Goal: Contribute content: Contribute content

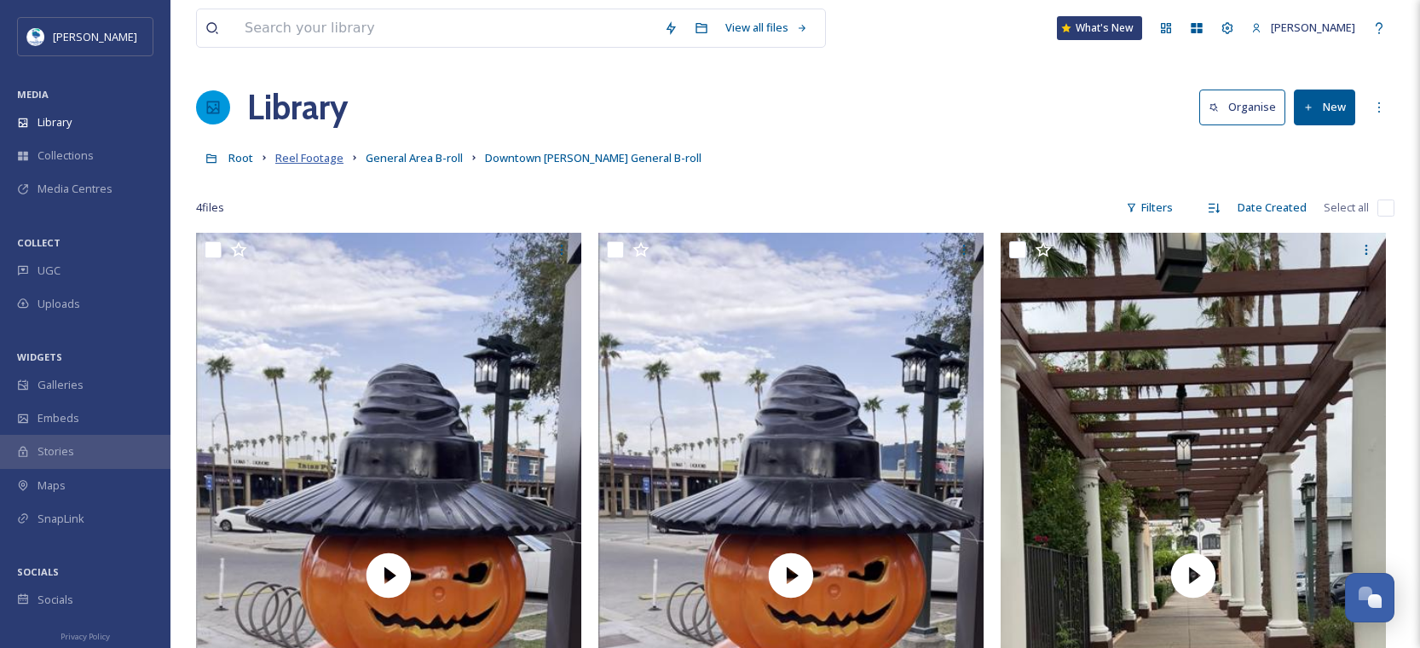
click at [329, 159] on span "Reel Footage" at bounding box center [309, 157] width 68 height 15
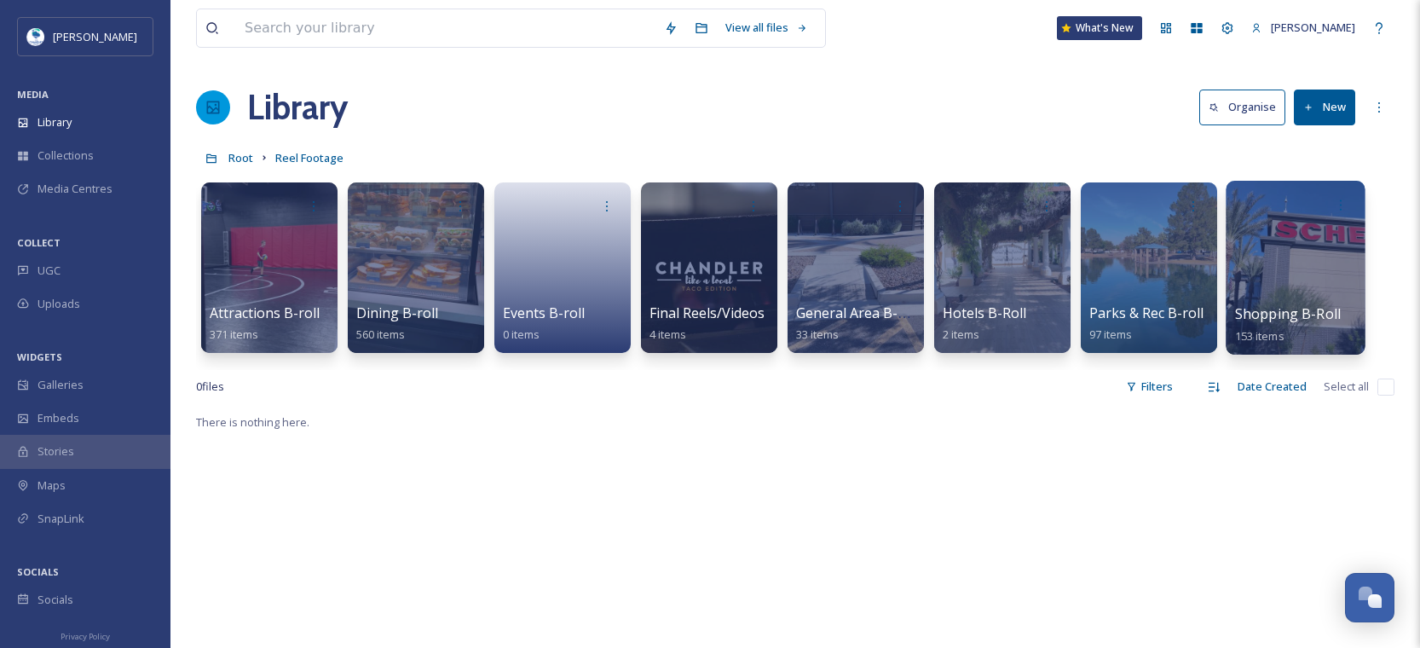
click at [1290, 287] on div at bounding box center [1295, 268] width 139 height 174
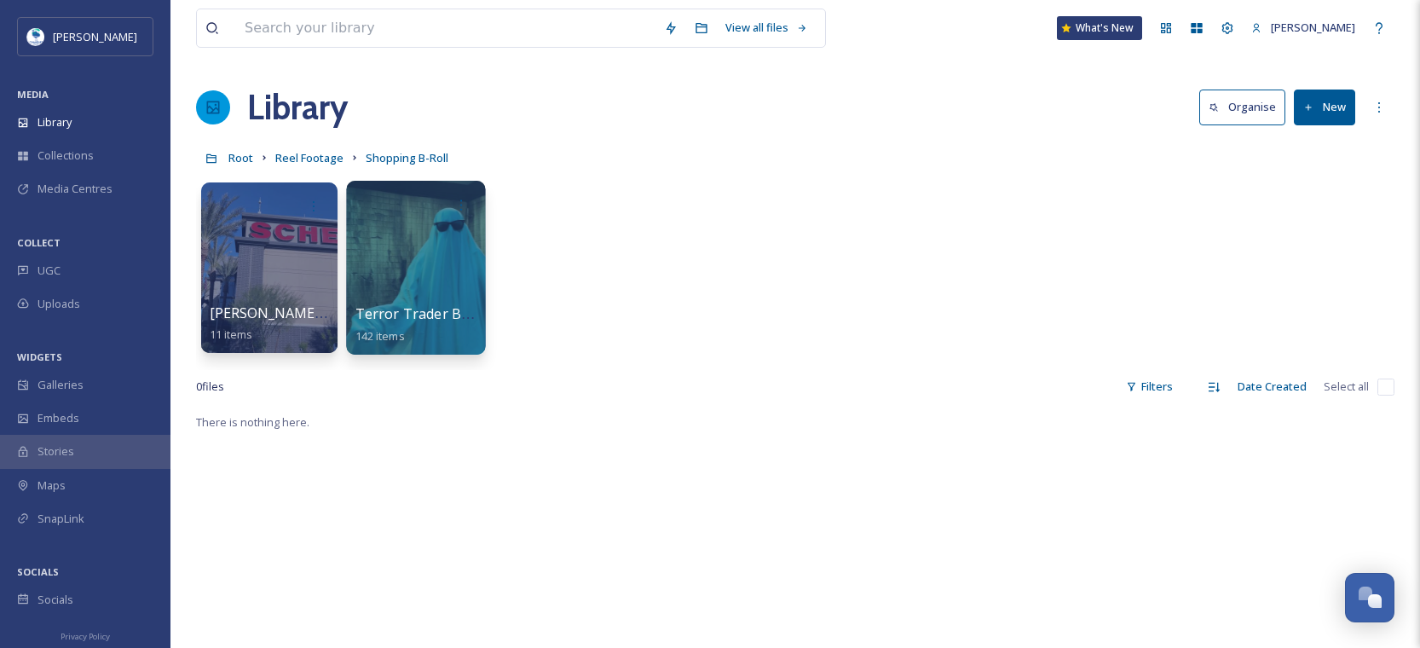
click at [436, 274] on div at bounding box center [415, 268] width 139 height 174
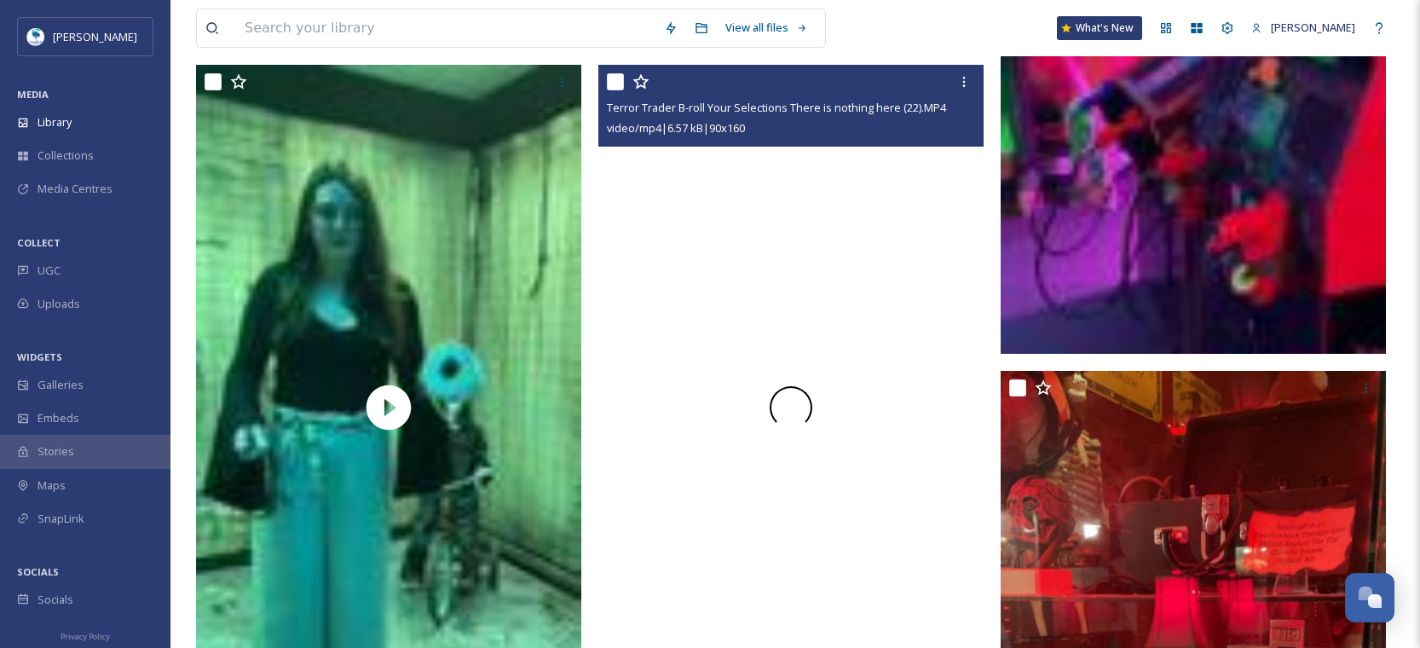
scroll to position [3069, 0]
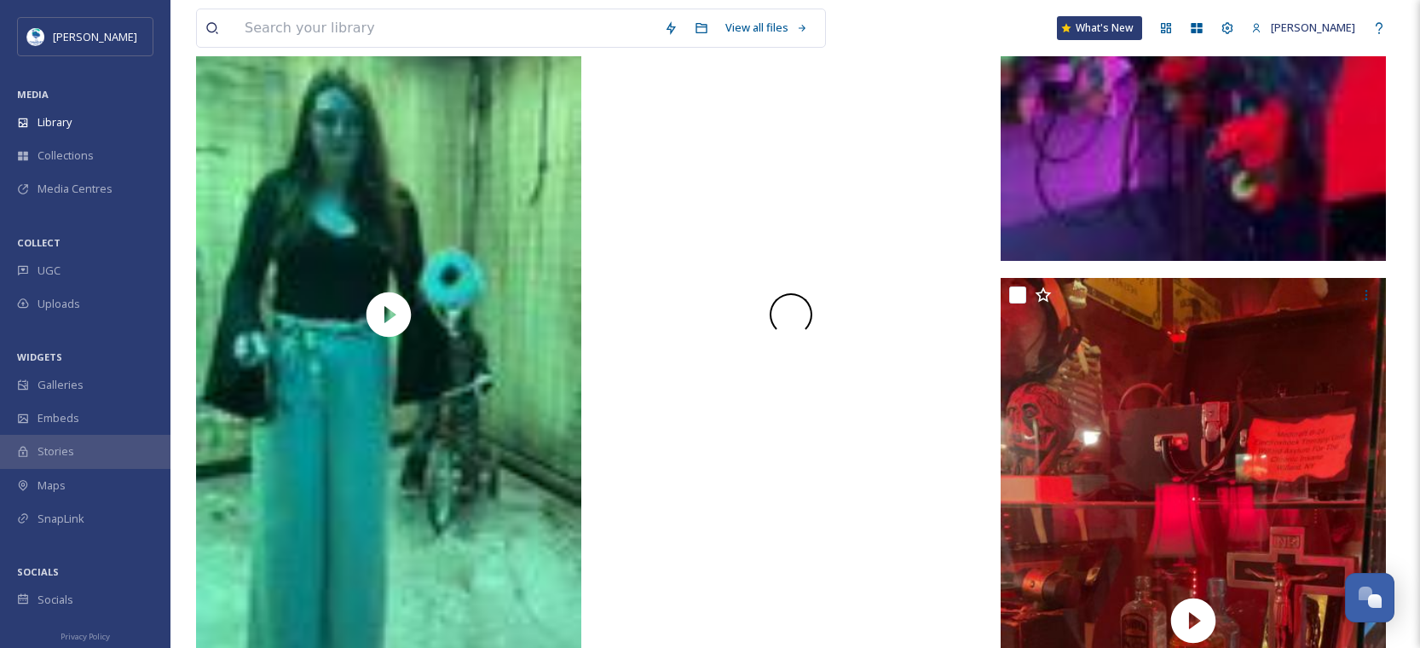
click at [819, 475] on div at bounding box center [791, 315] width 385 height 686
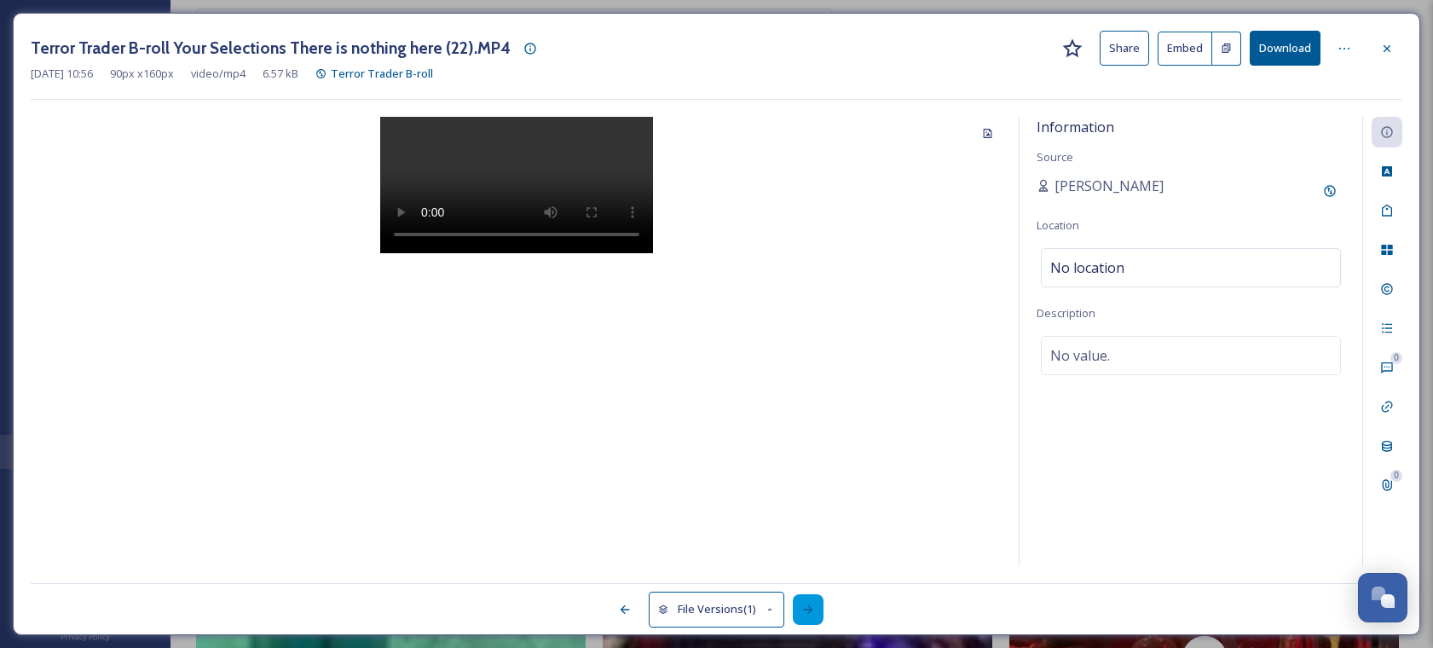
click at [806, 610] on icon at bounding box center [808, 609] width 9 height 9
click at [1384, 55] on icon at bounding box center [1387, 49] width 14 height 14
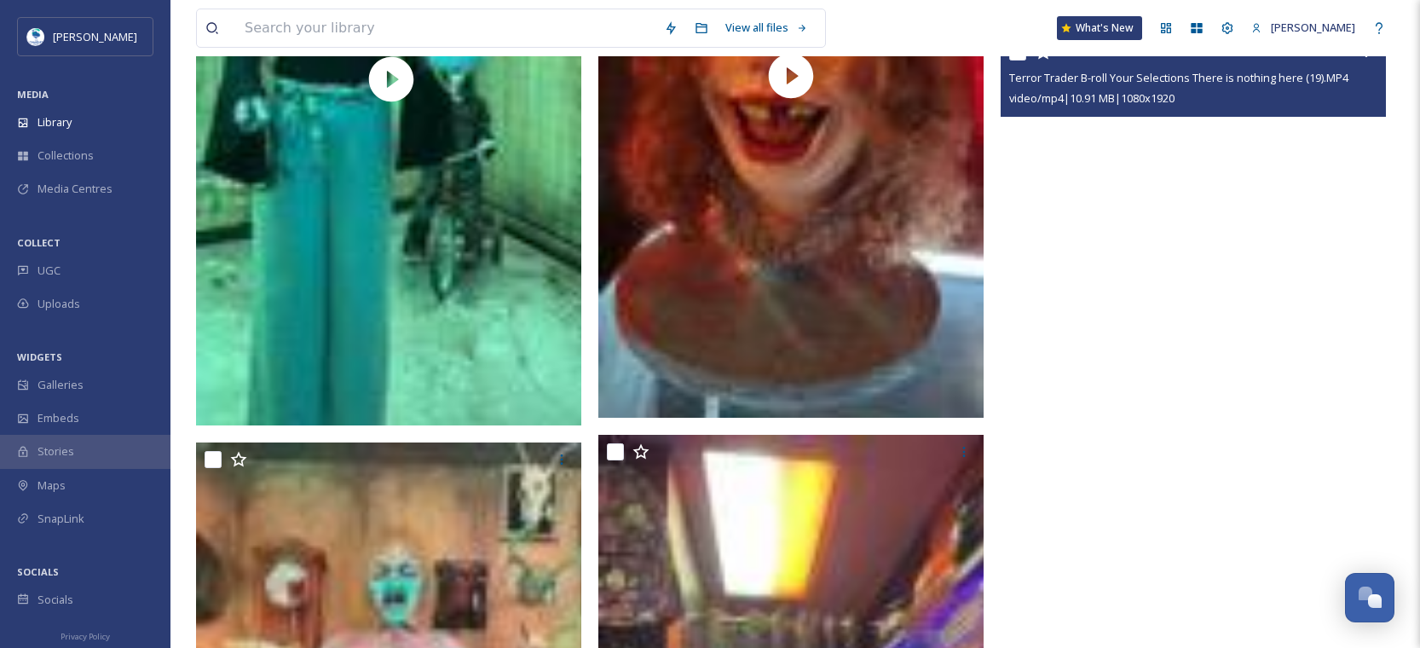
scroll to position [3581, 0]
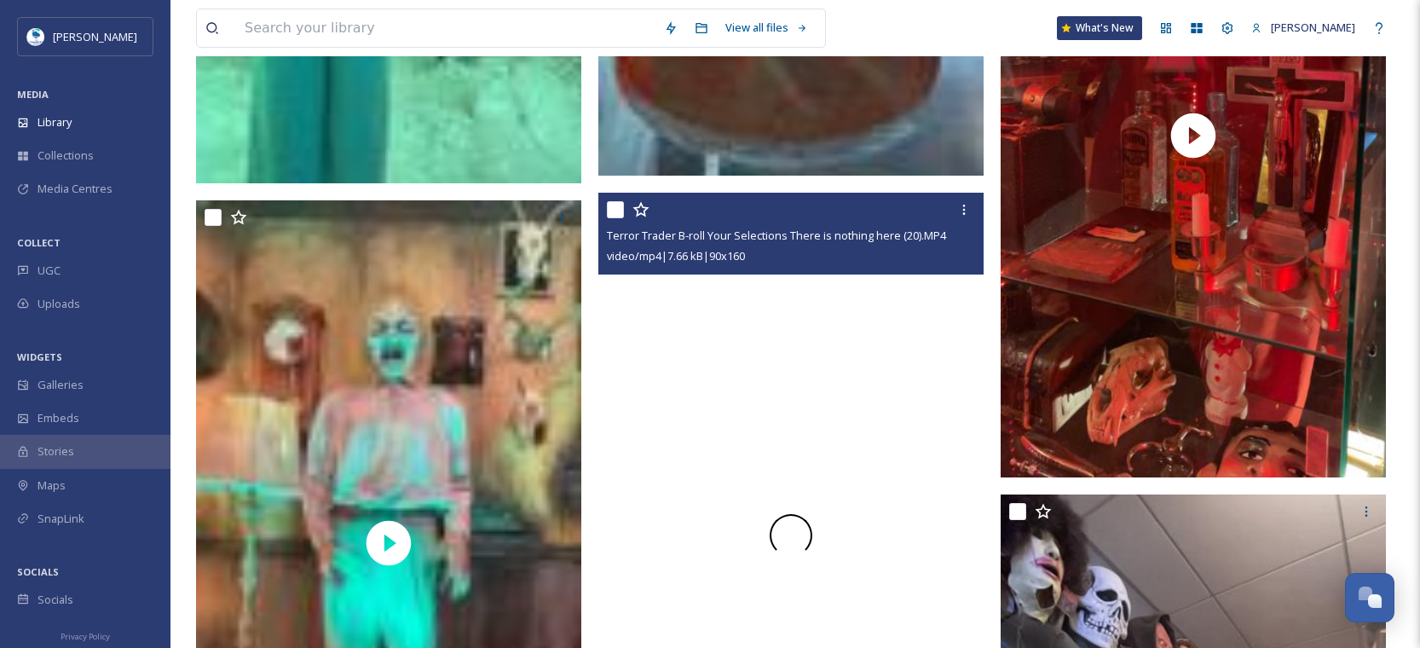
click at [819, 472] on div at bounding box center [791, 536] width 385 height 686
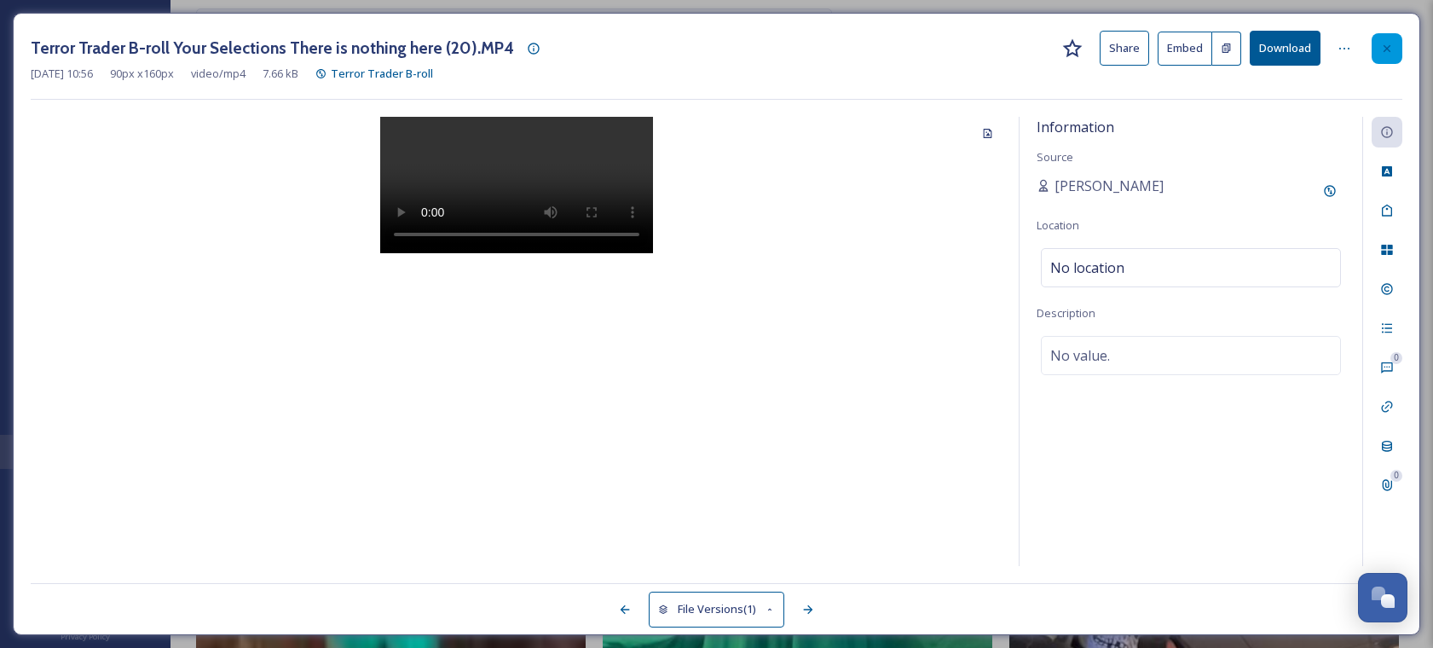
click at [1392, 47] on icon at bounding box center [1387, 49] width 14 height 14
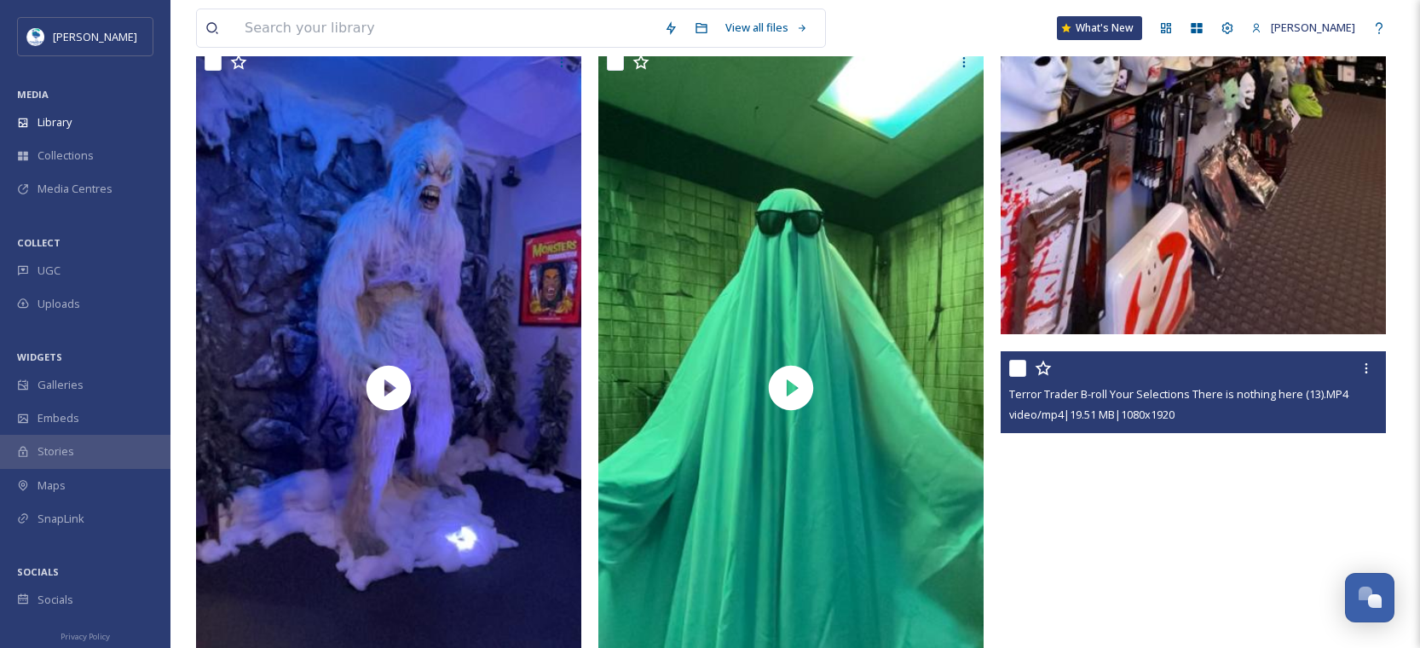
scroll to position [4434, 0]
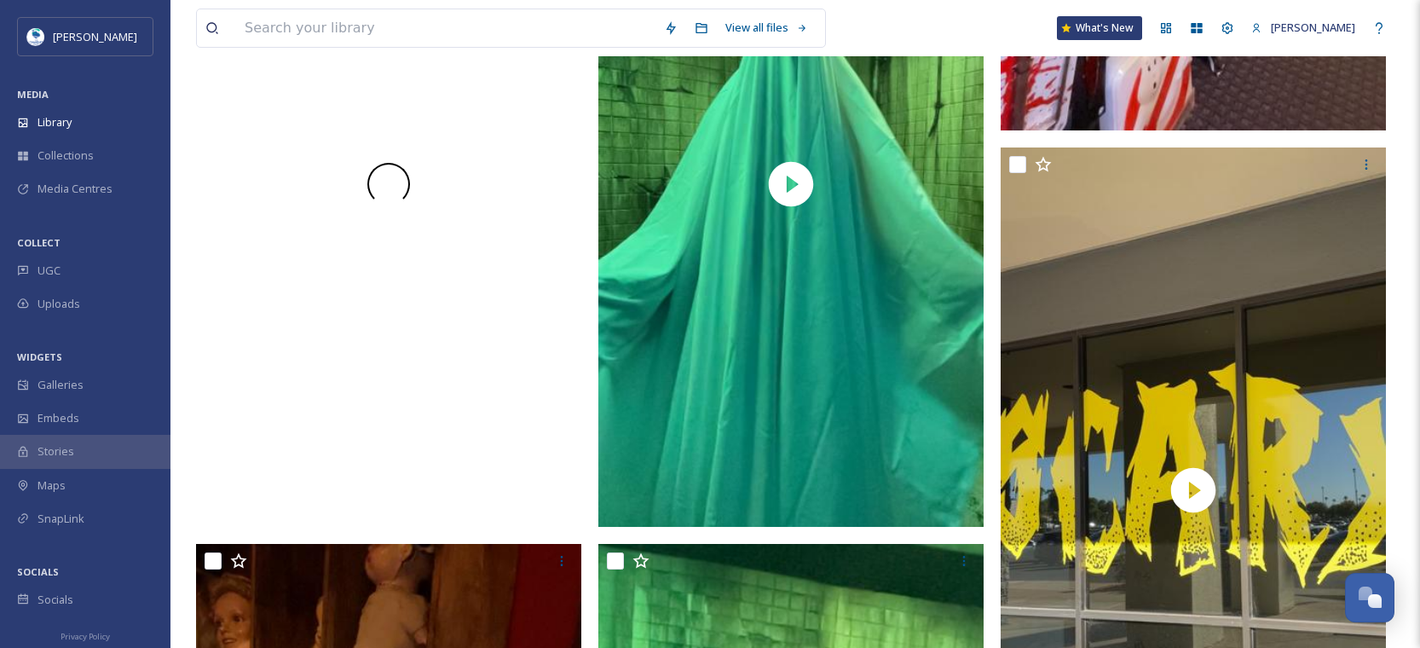
click at [338, 409] on video "Terror Trader B-roll Your Selections There is nothing here (18).MP4" at bounding box center [388, 184] width 385 height 686
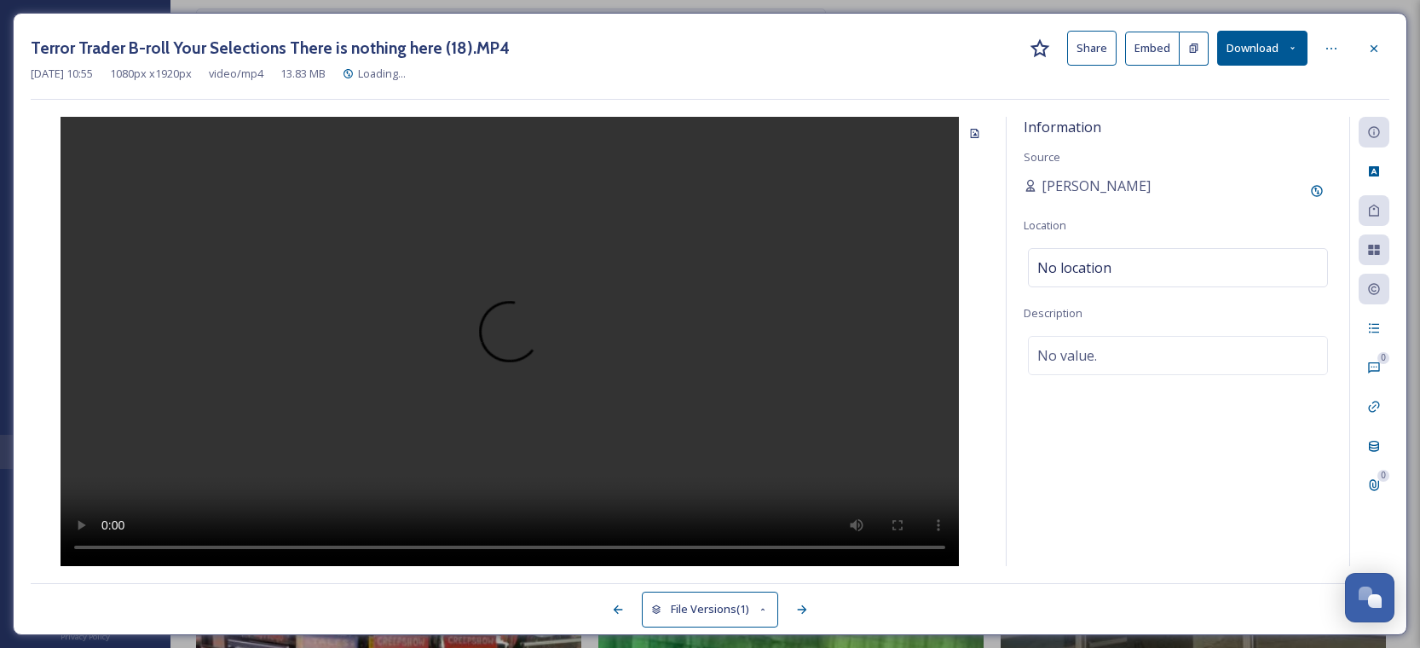
scroll to position [3902, 0]
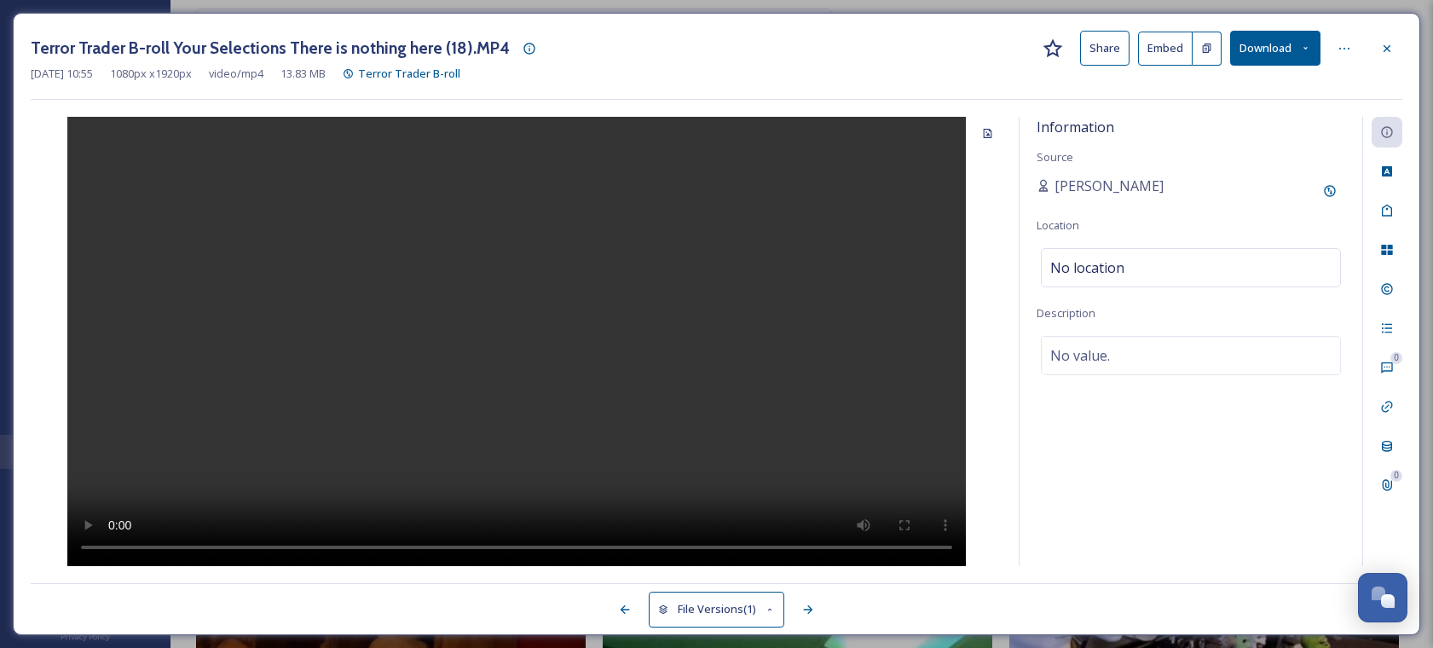
click at [1385, 43] on icon at bounding box center [1387, 49] width 14 height 14
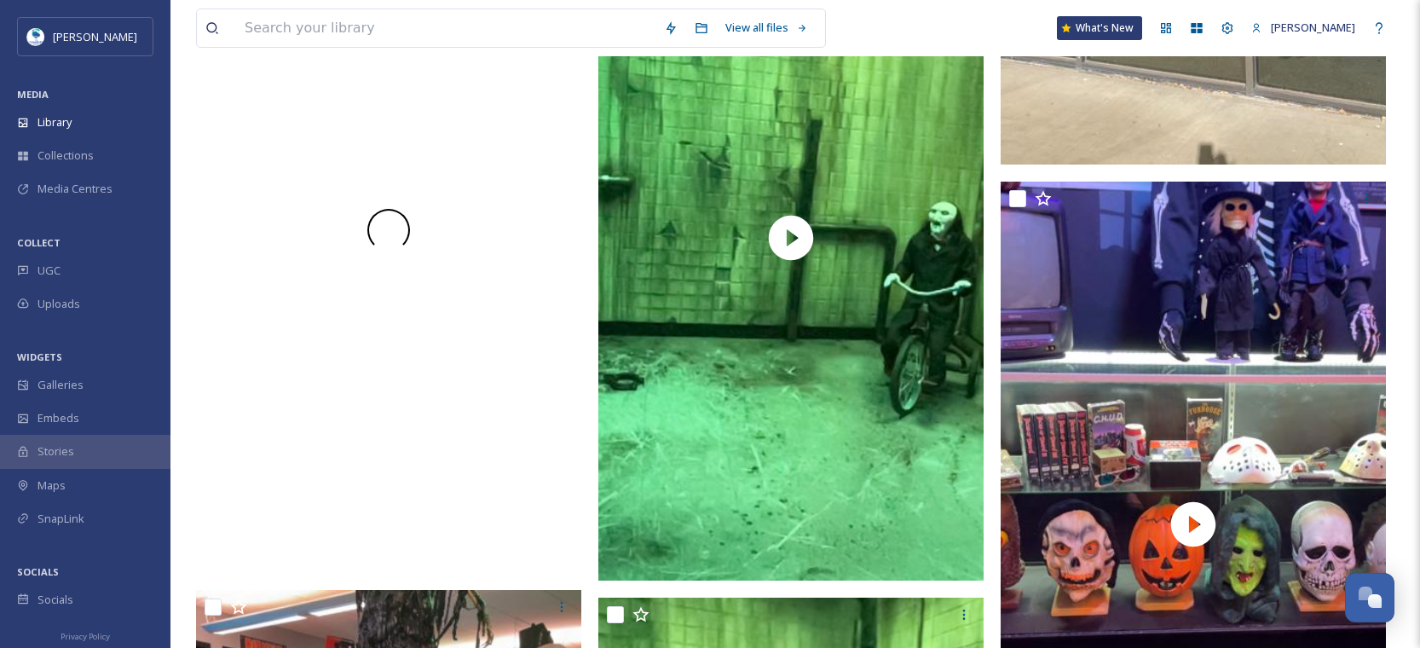
click at [350, 435] on div at bounding box center [388, 230] width 385 height 686
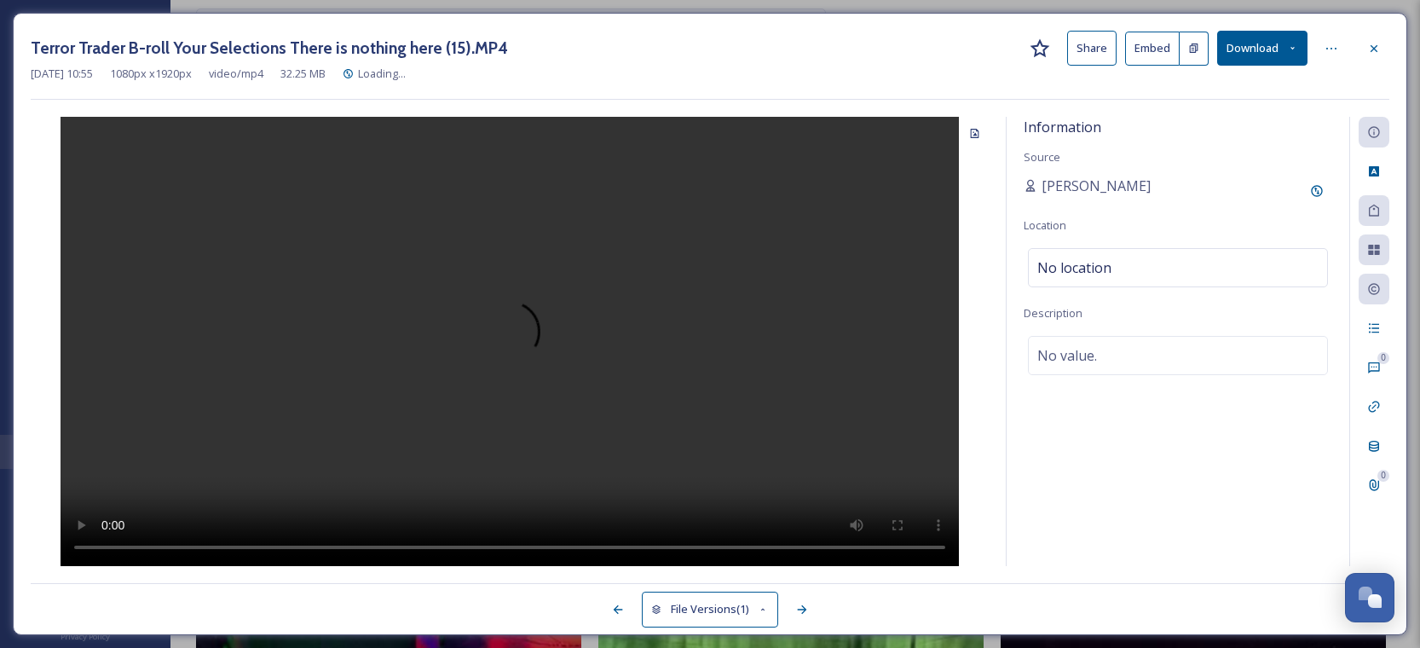
scroll to position [4603, 0]
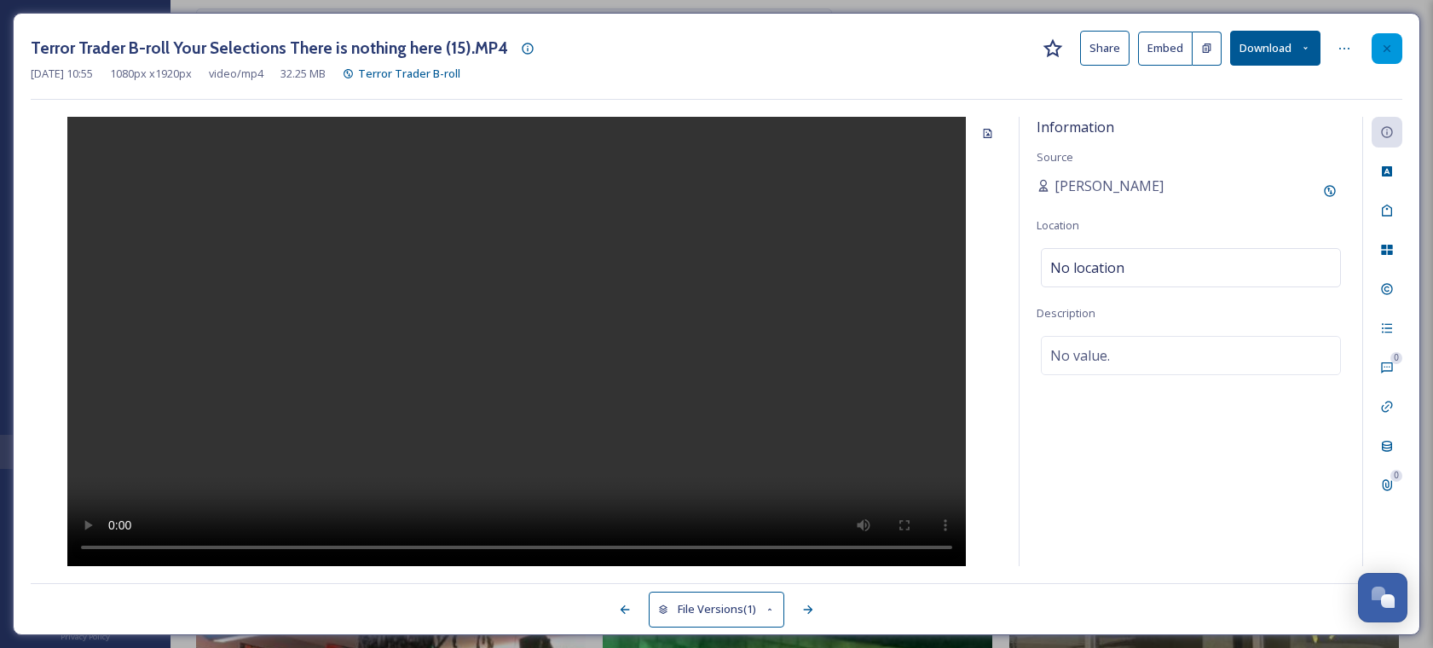
click at [1394, 41] on div at bounding box center [1387, 48] width 31 height 31
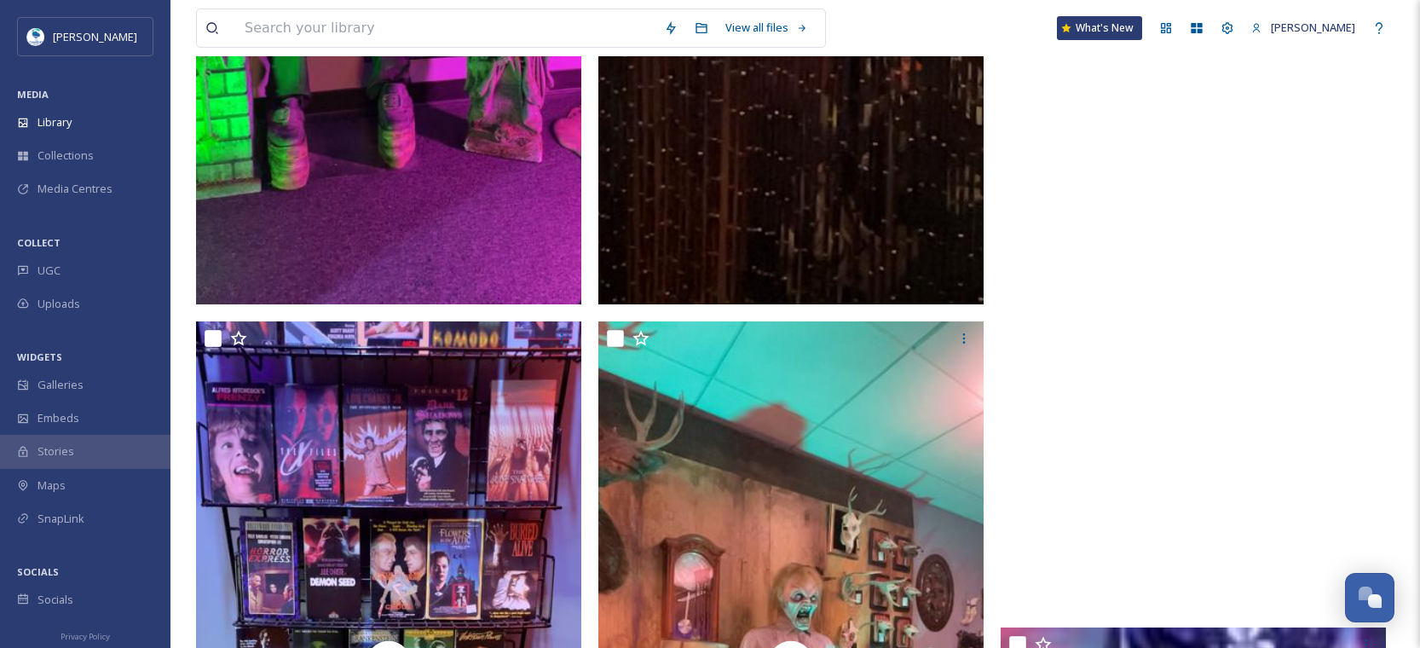
scroll to position [6938, 0]
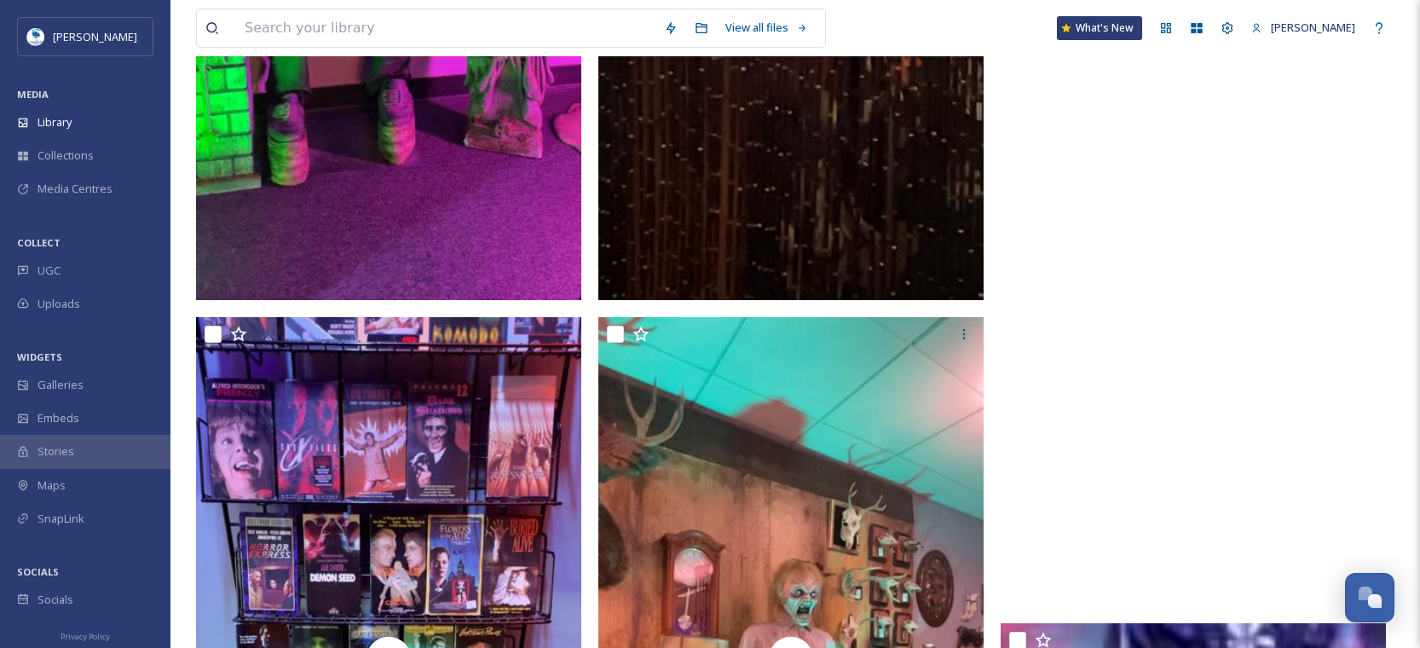
click at [1178, 518] on video "Terror Trader B-roll Your Selections There is nothing here (4).MP4" at bounding box center [1193, 264] width 385 height 686
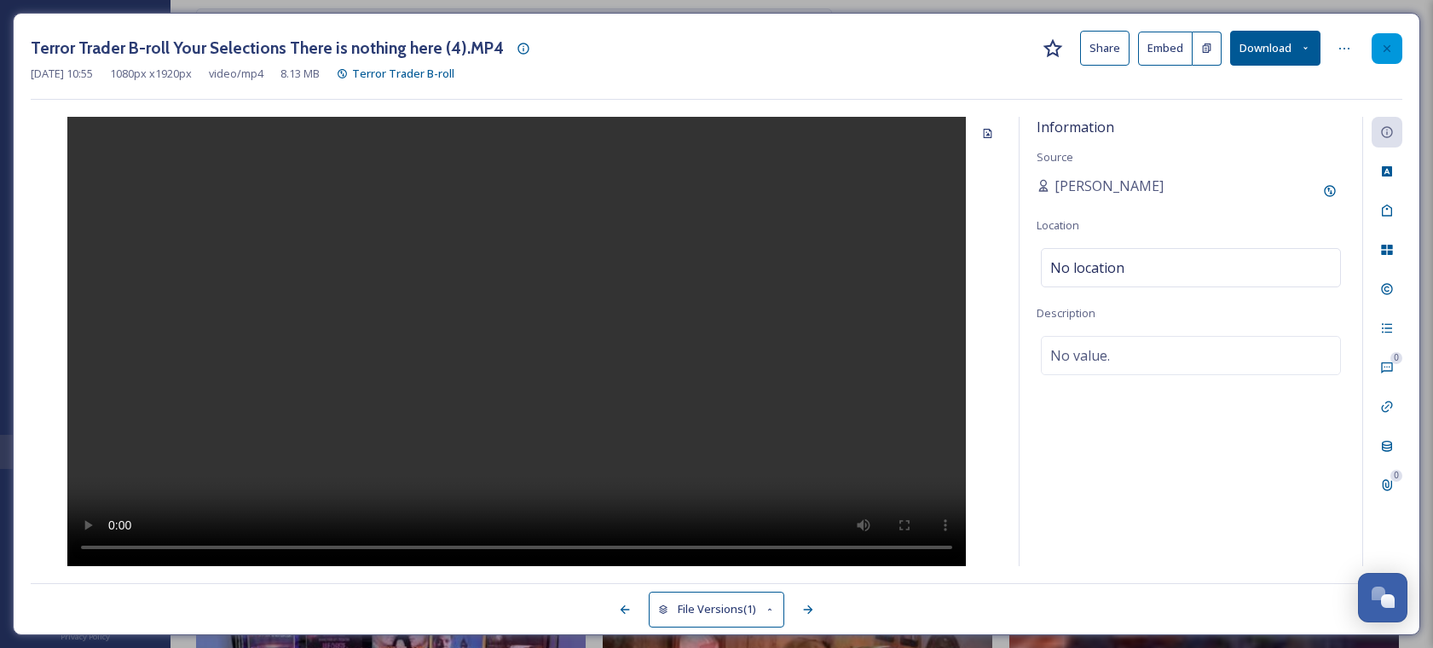
click at [1397, 42] on div at bounding box center [1387, 48] width 31 height 31
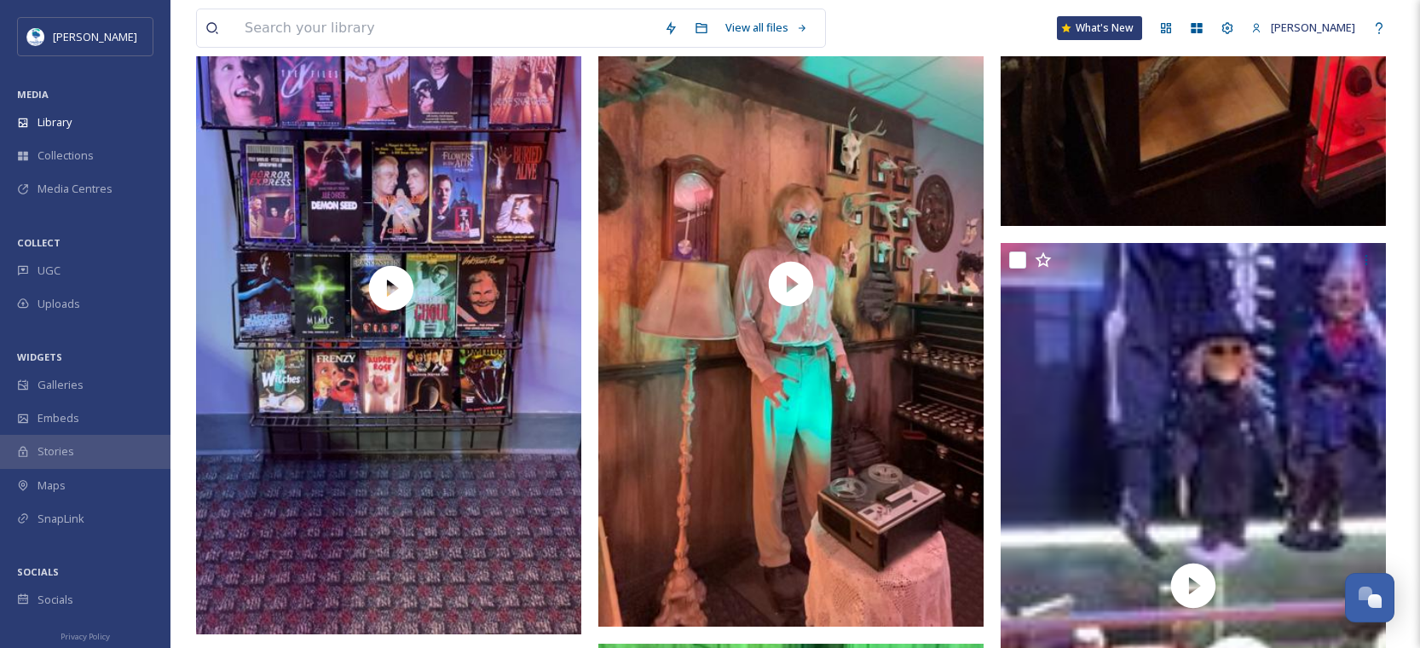
scroll to position [7248, 0]
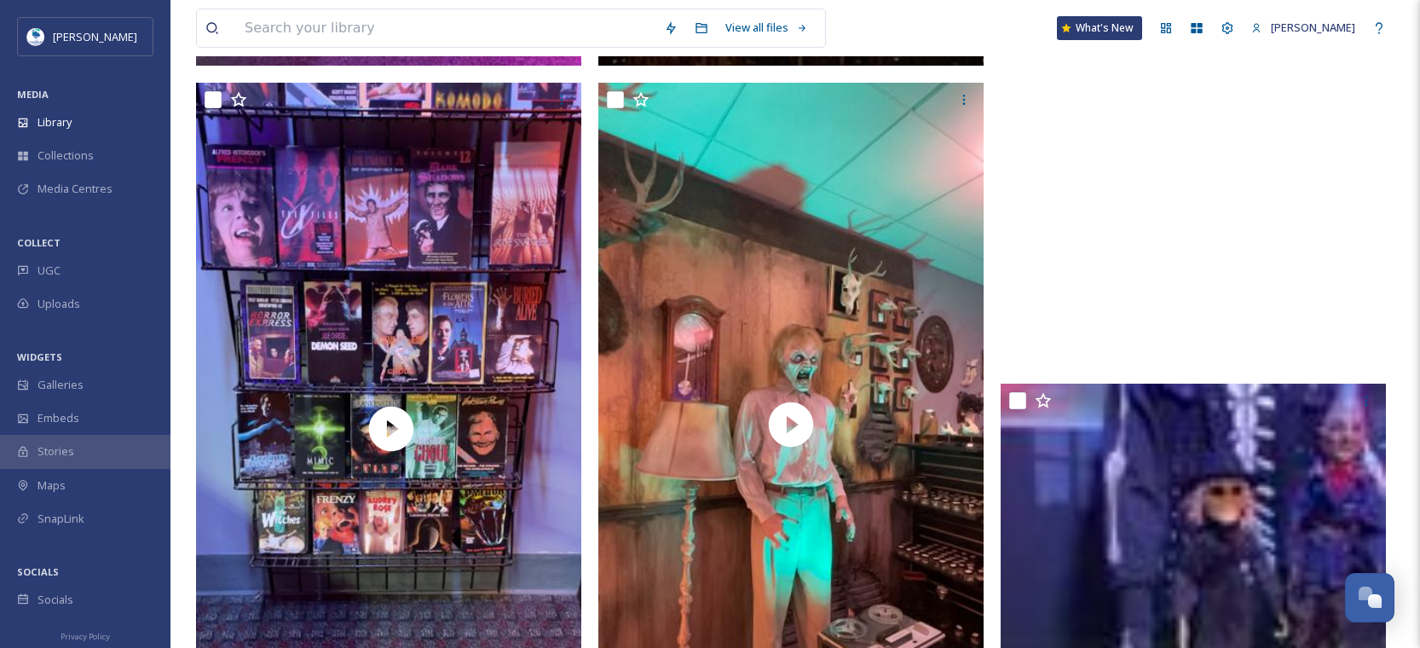
click at [1264, 322] on video "Terror Trader B-roll Your Selections There is nothing here (4).MP4" at bounding box center [1193, 25] width 385 height 686
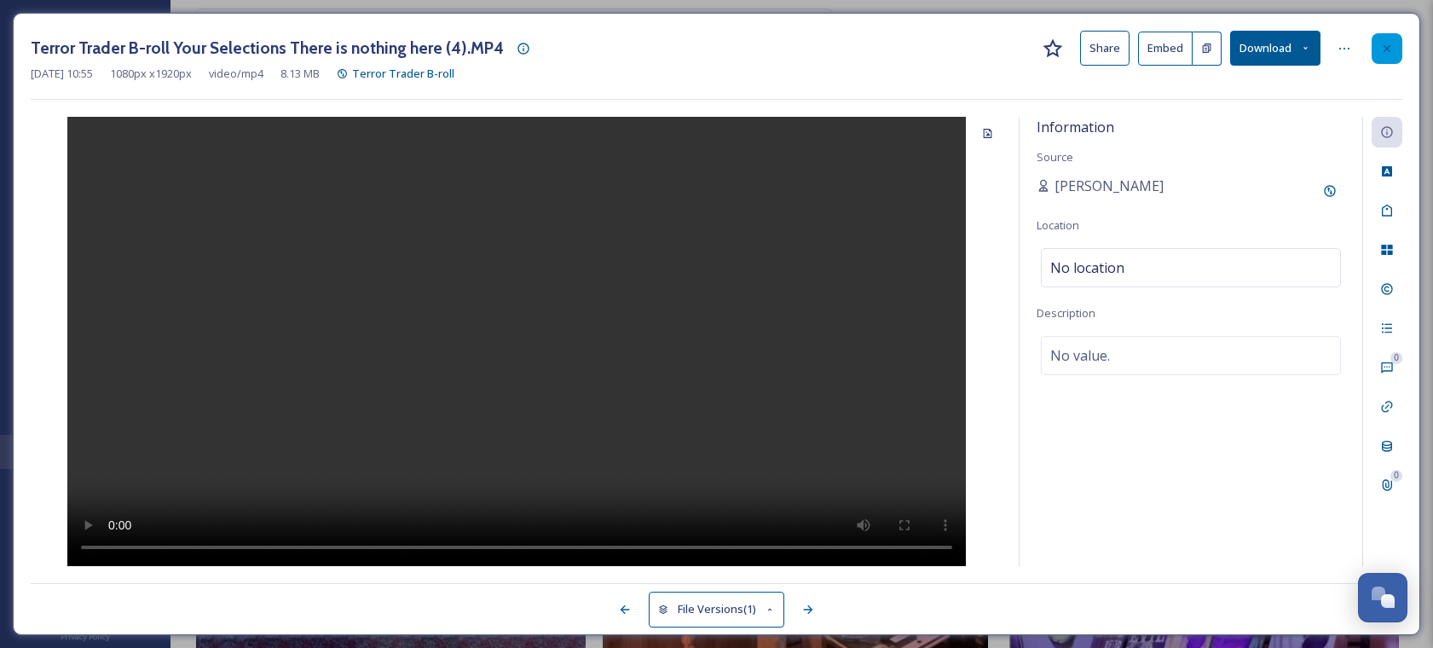
click at [1386, 43] on icon at bounding box center [1387, 49] width 14 height 14
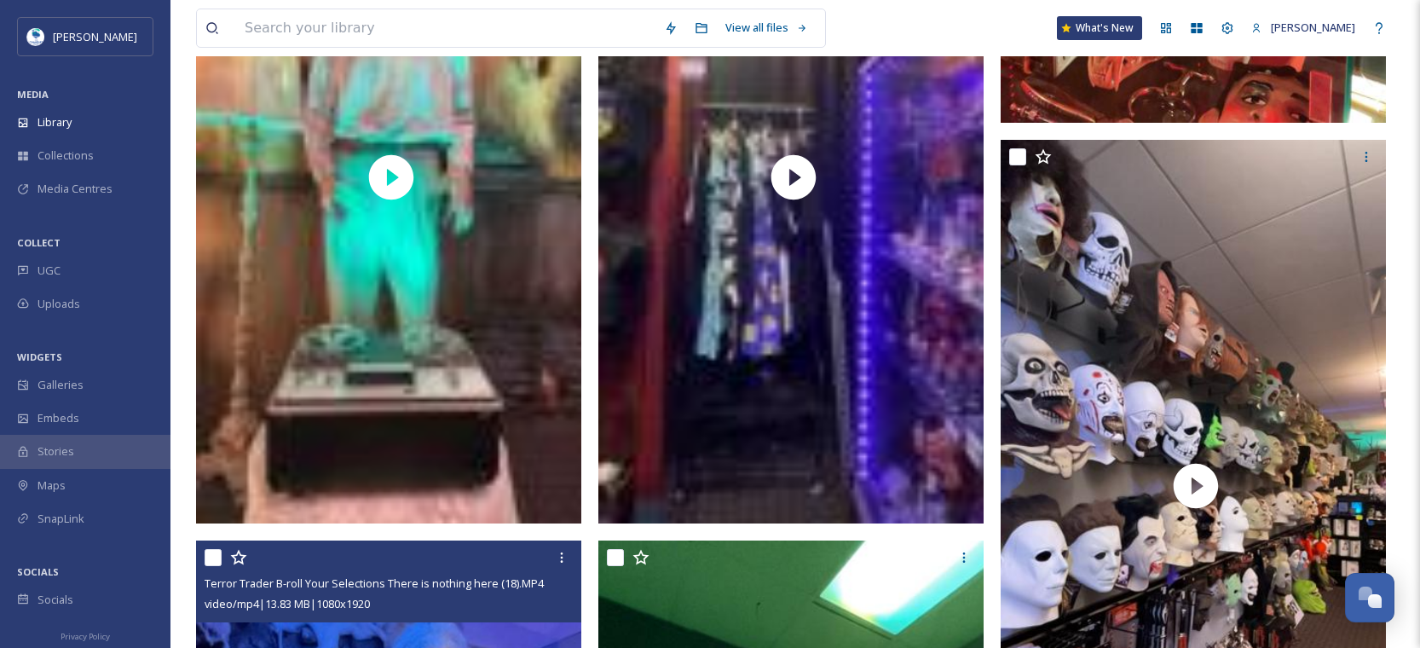
scroll to position [3894, 0]
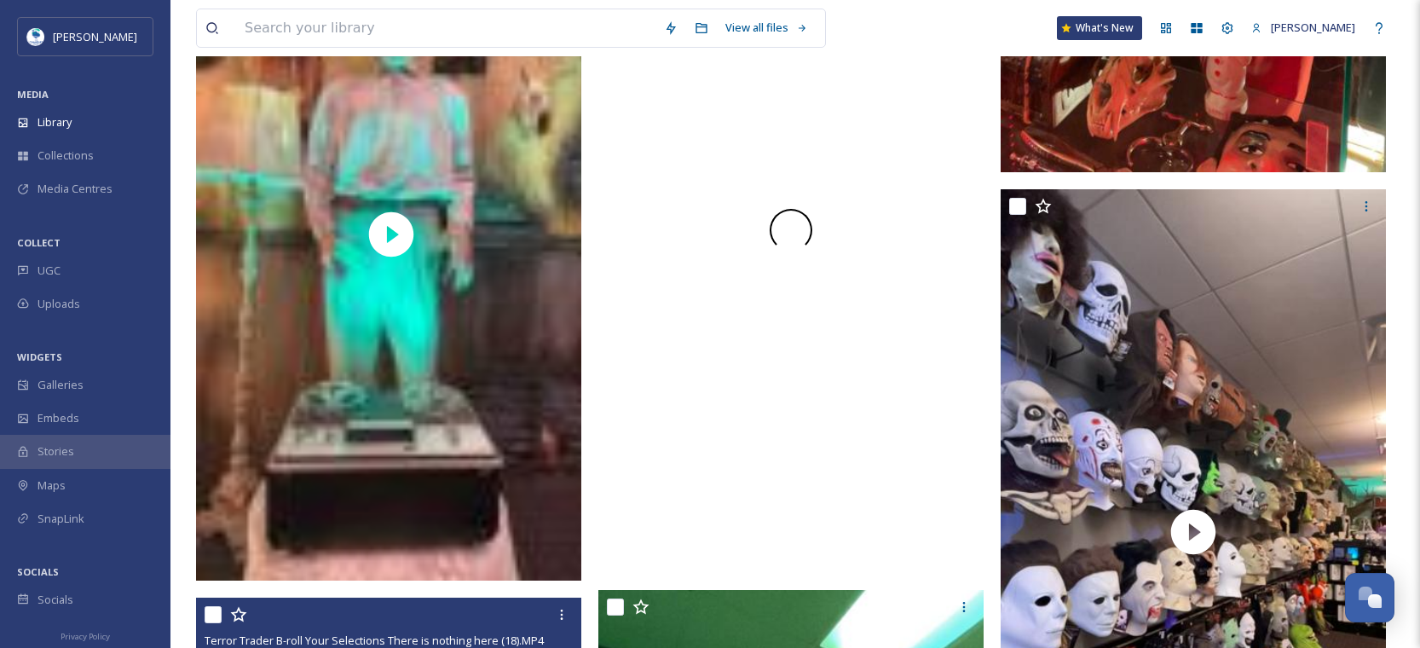
click at [732, 336] on div at bounding box center [791, 230] width 385 height 686
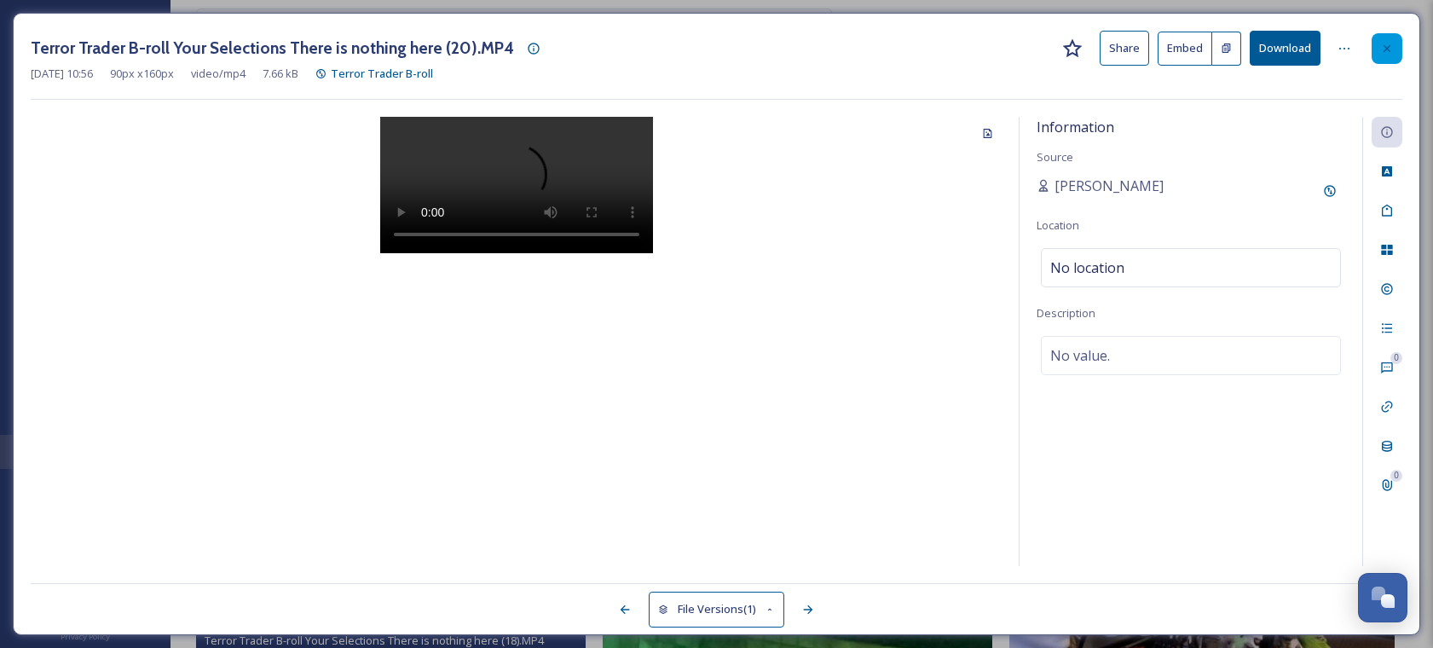
click at [1397, 43] on div at bounding box center [1387, 48] width 31 height 31
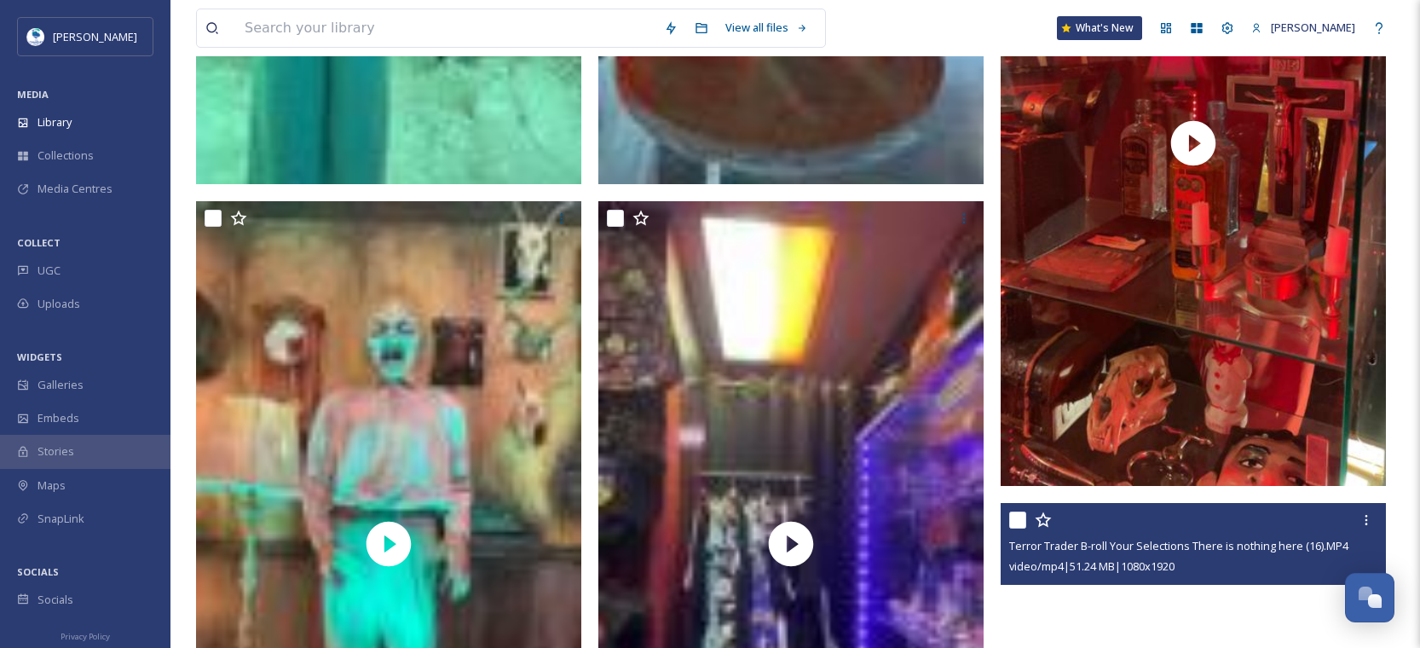
scroll to position [3468, 0]
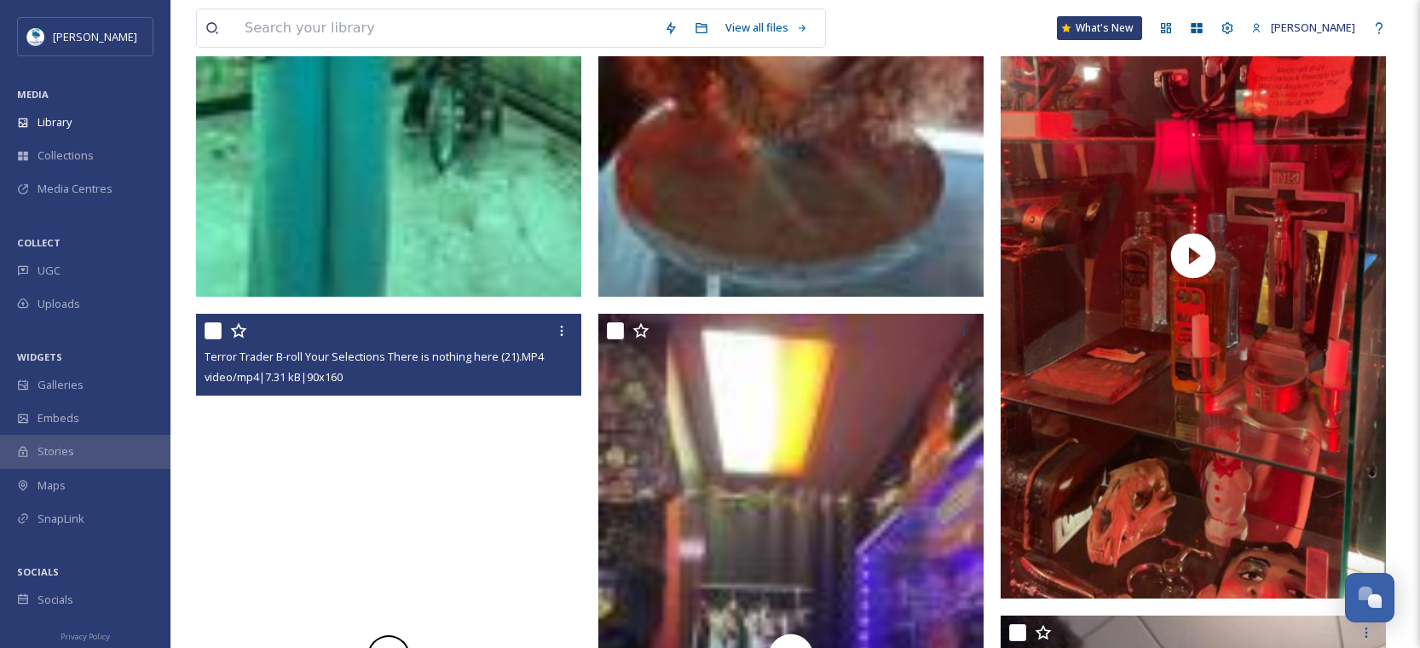
click at [486, 543] on div at bounding box center [388, 657] width 385 height 686
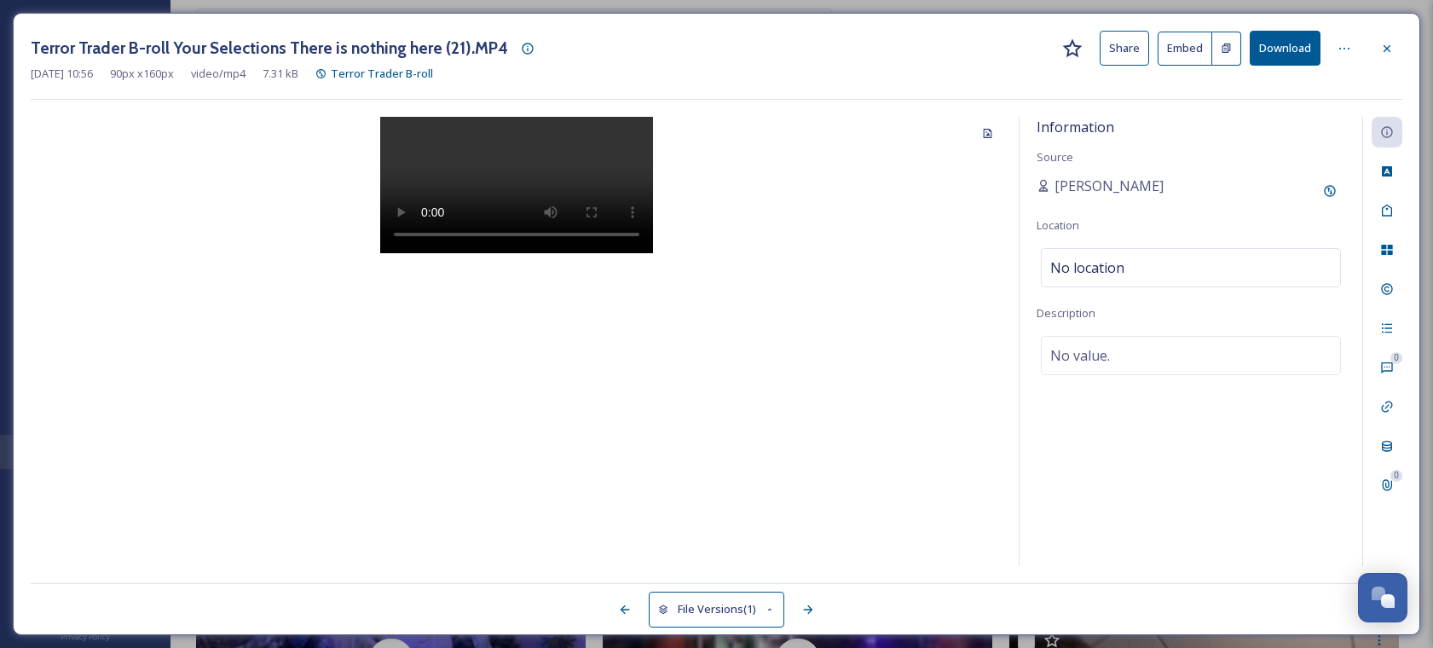
click at [752, 616] on button "File Versions (1)" at bounding box center [717, 609] width 136 height 35
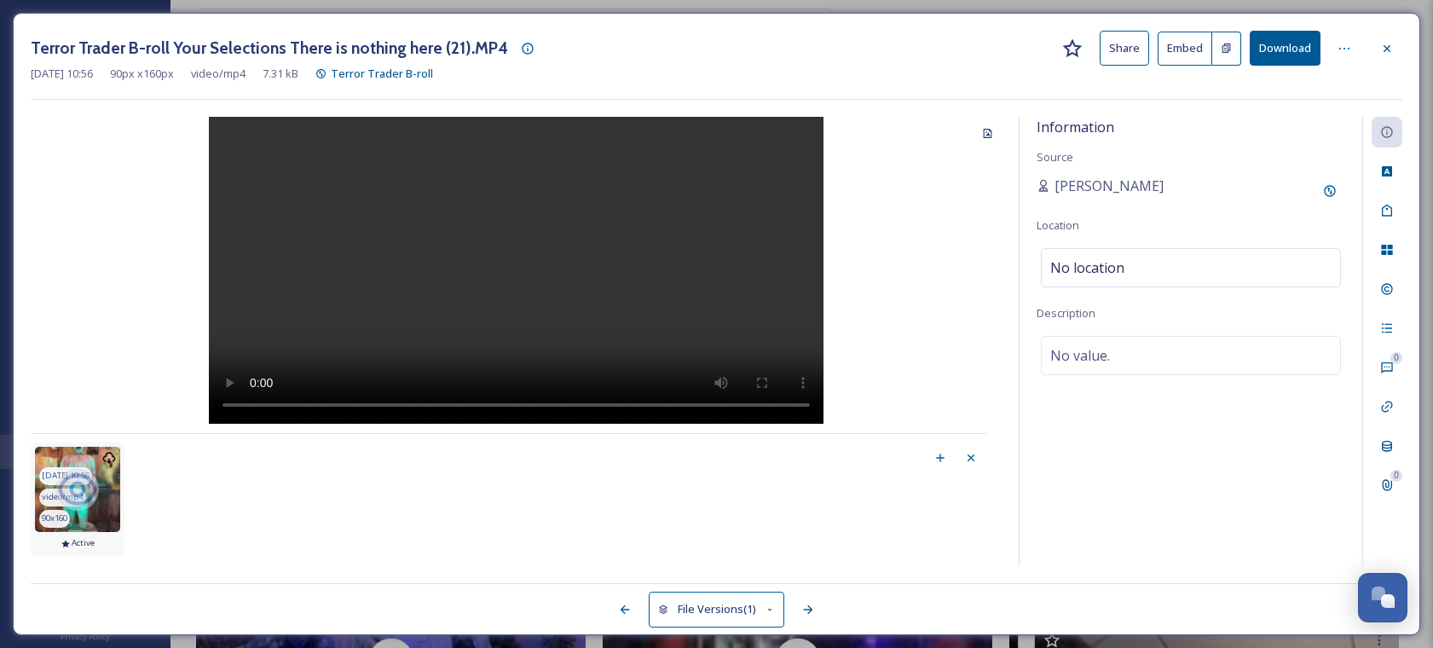
click at [84, 500] on icon at bounding box center [77, 489] width 43 height 43
click at [1388, 38] on div at bounding box center [1387, 48] width 31 height 31
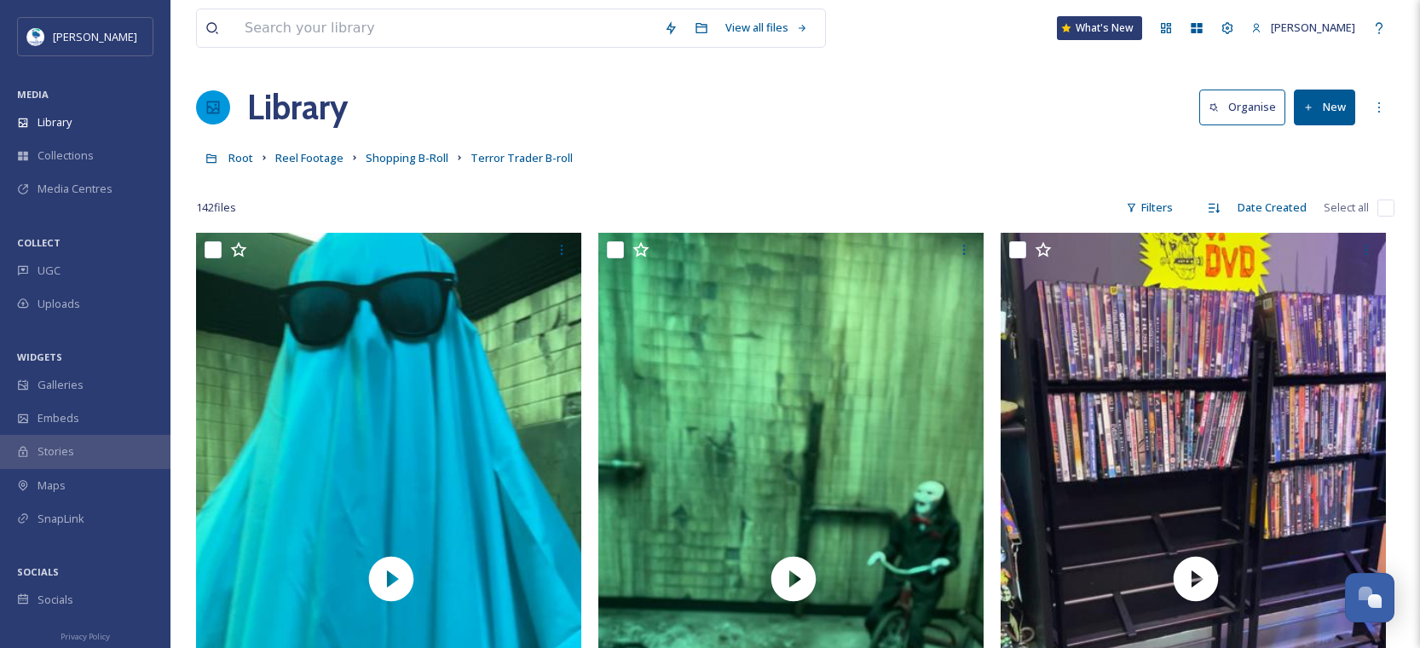
click at [1334, 116] on button "New" at bounding box center [1324, 107] width 61 height 35
click at [1334, 144] on span "File Upload" at bounding box center [1317, 147] width 56 height 16
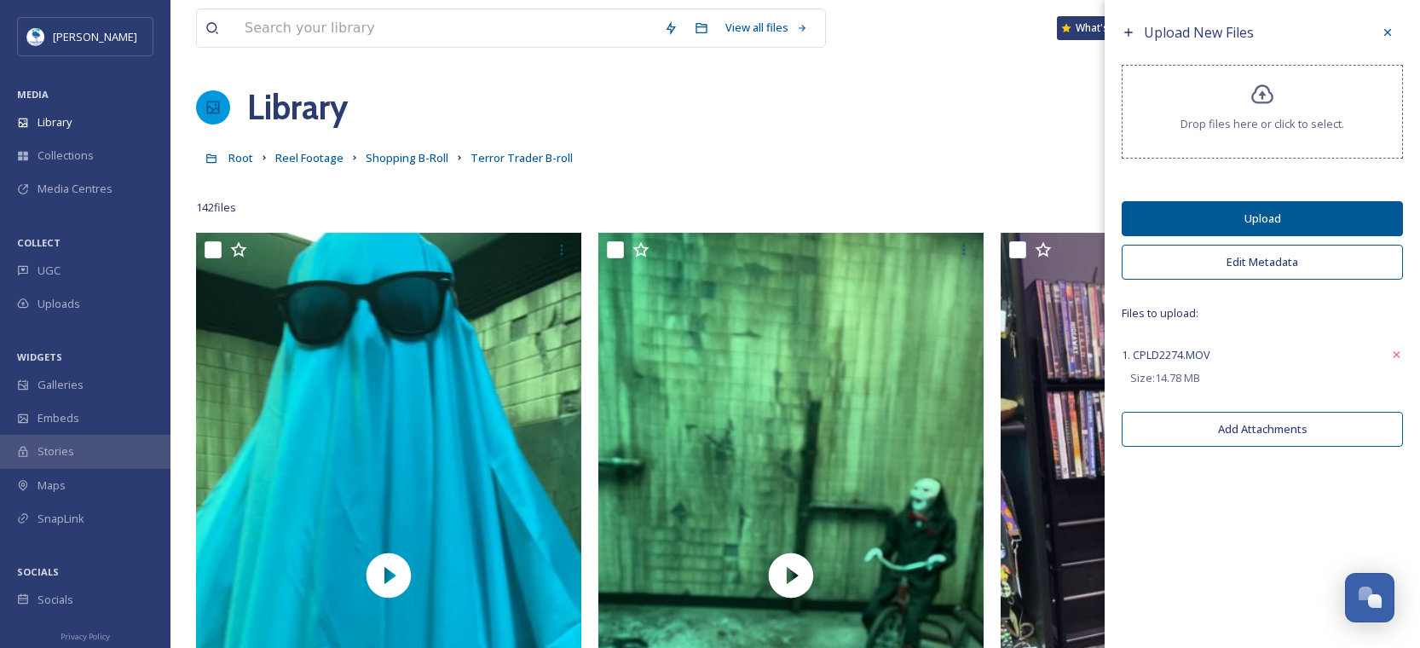
click at [1292, 263] on button "Edit Metadata" at bounding box center [1262, 262] width 281 height 35
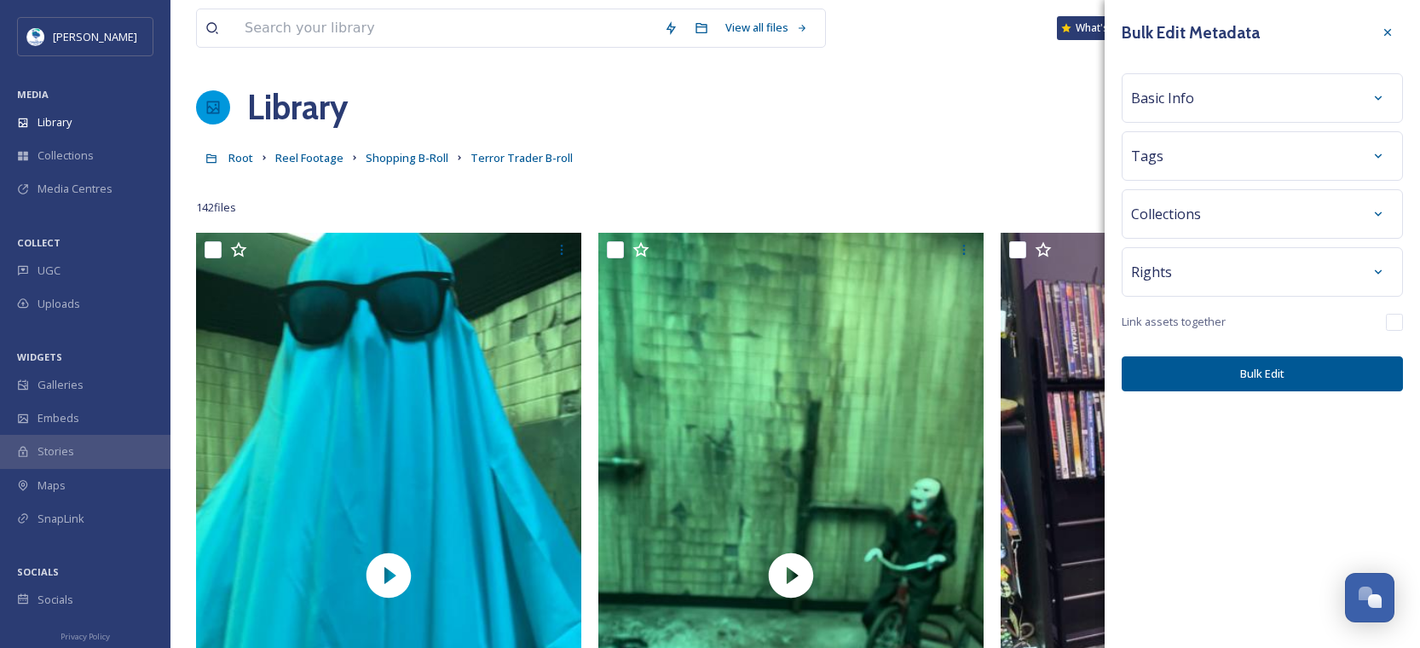
click at [1241, 107] on div "Basic Info" at bounding box center [1262, 98] width 263 height 31
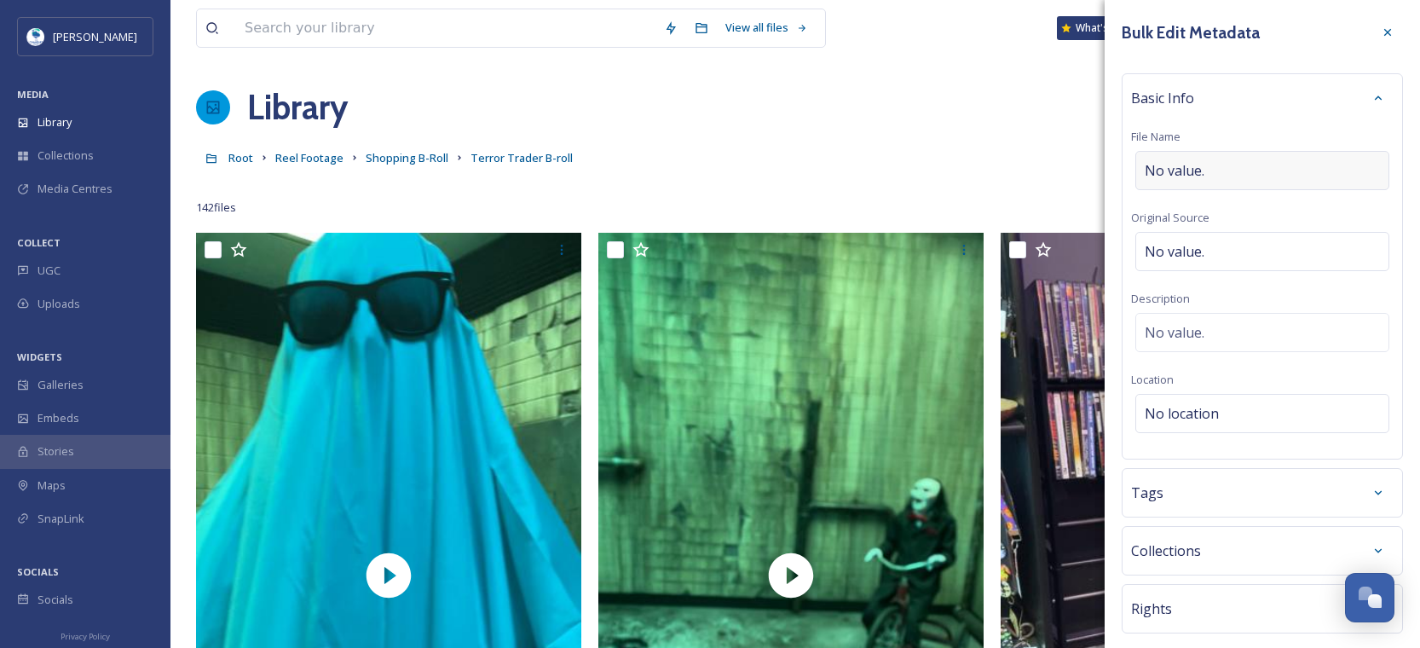
click at [1227, 169] on div "No value." at bounding box center [1263, 170] width 254 height 39
type input "Terror Trader Test"
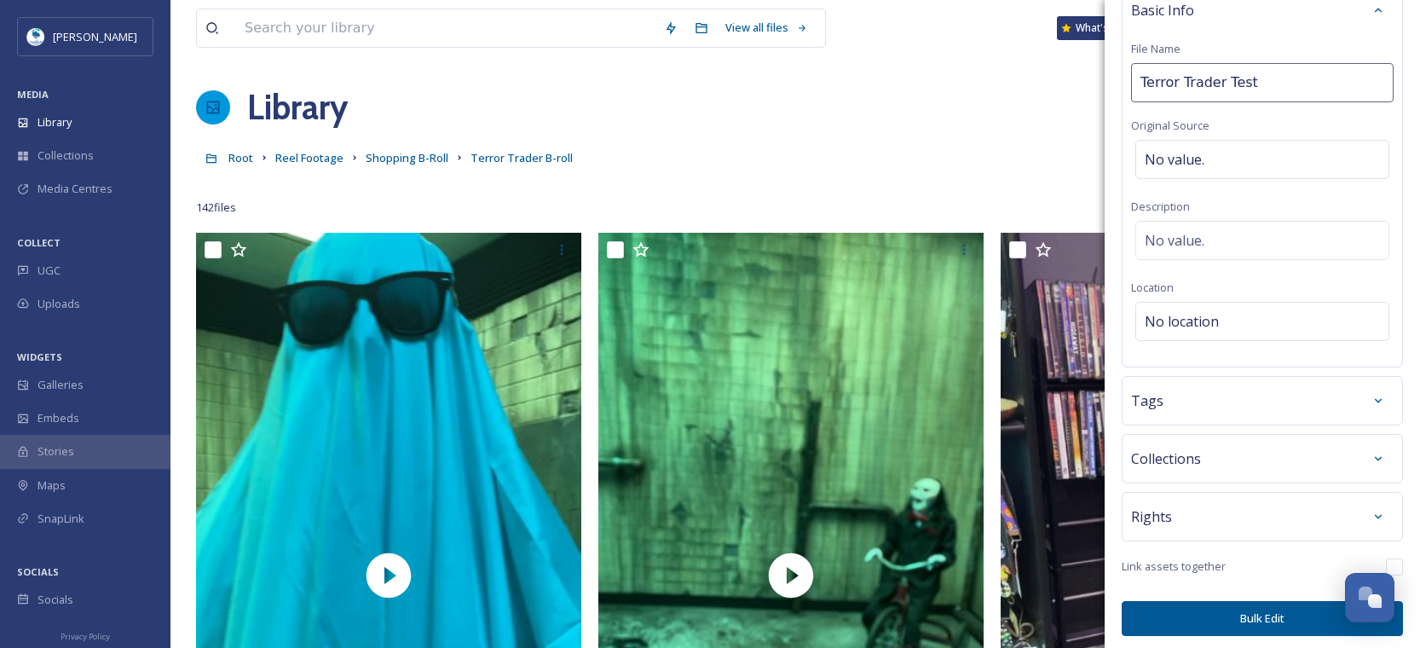
scroll to position [93, 0]
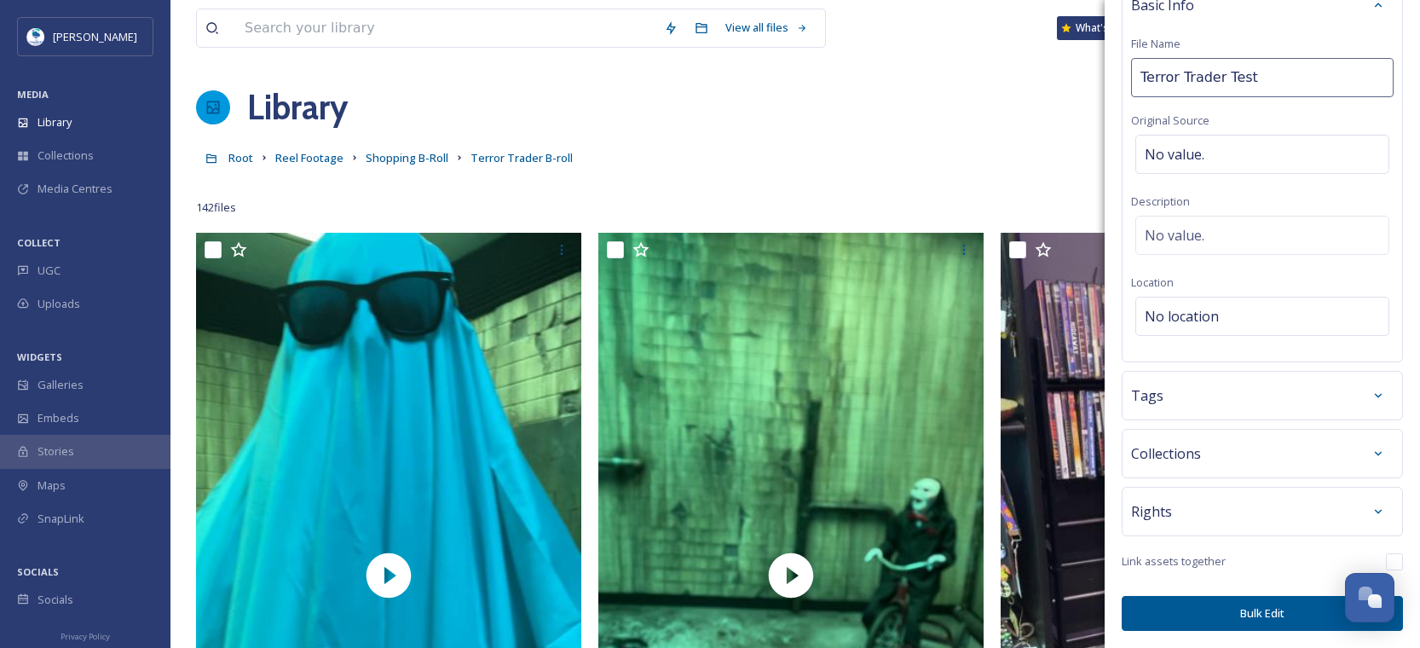
click at [1276, 608] on button "Bulk Edit" at bounding box center [1262, 613] width 281 height 35
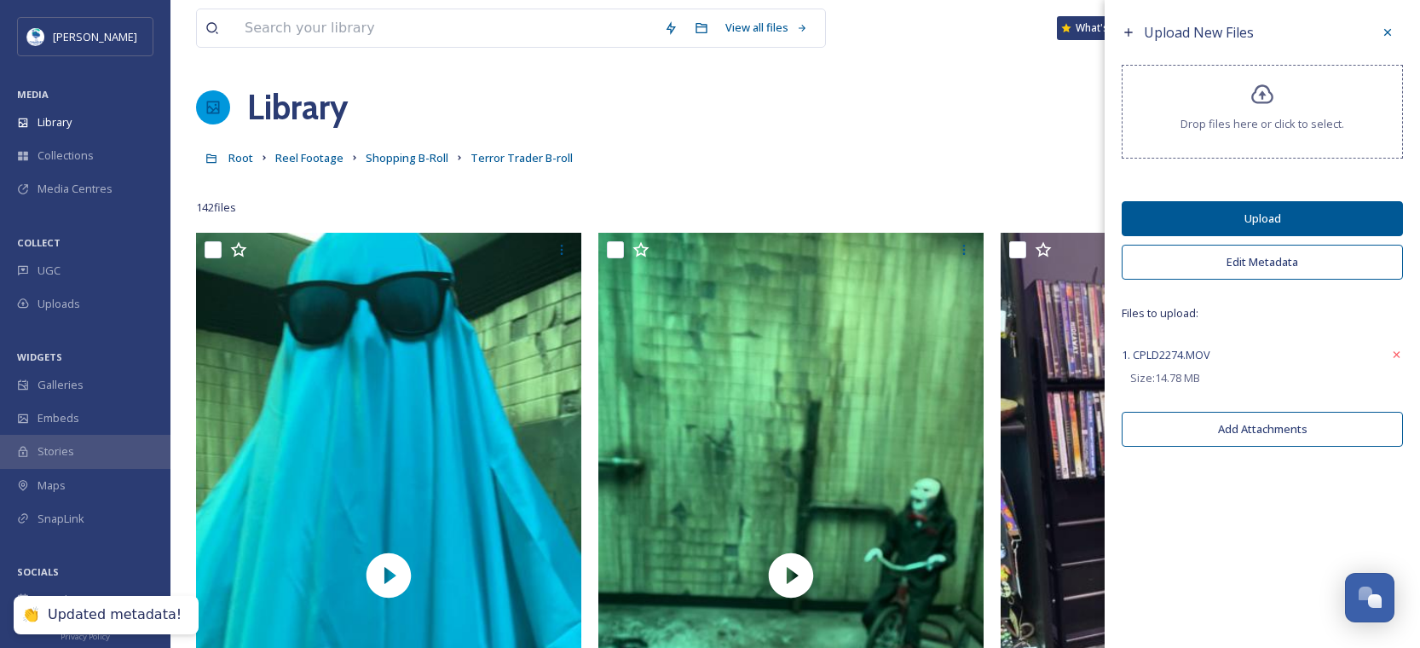
click at [1266, 211] on button "Upload" at bounding box center [1262, 218] width 281 height 35
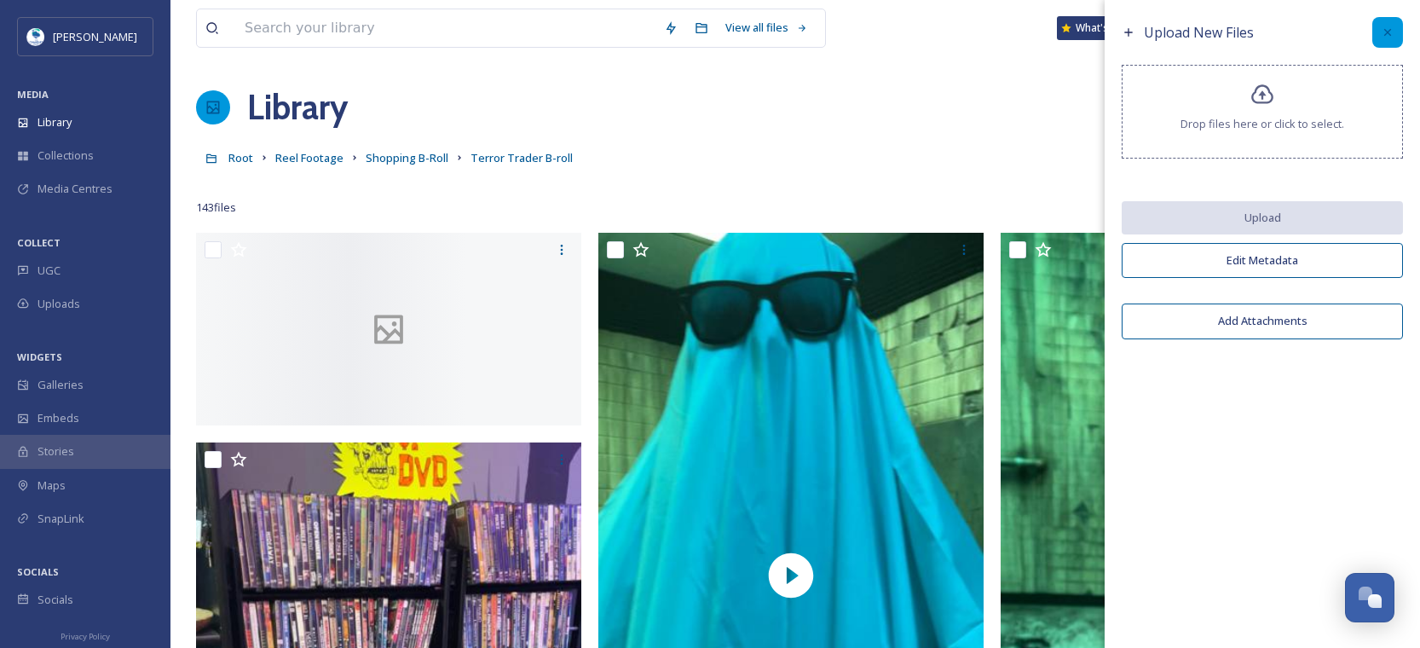
click at [1382, 28] on icon at bounding box center [1388, 33] width 14 height 14
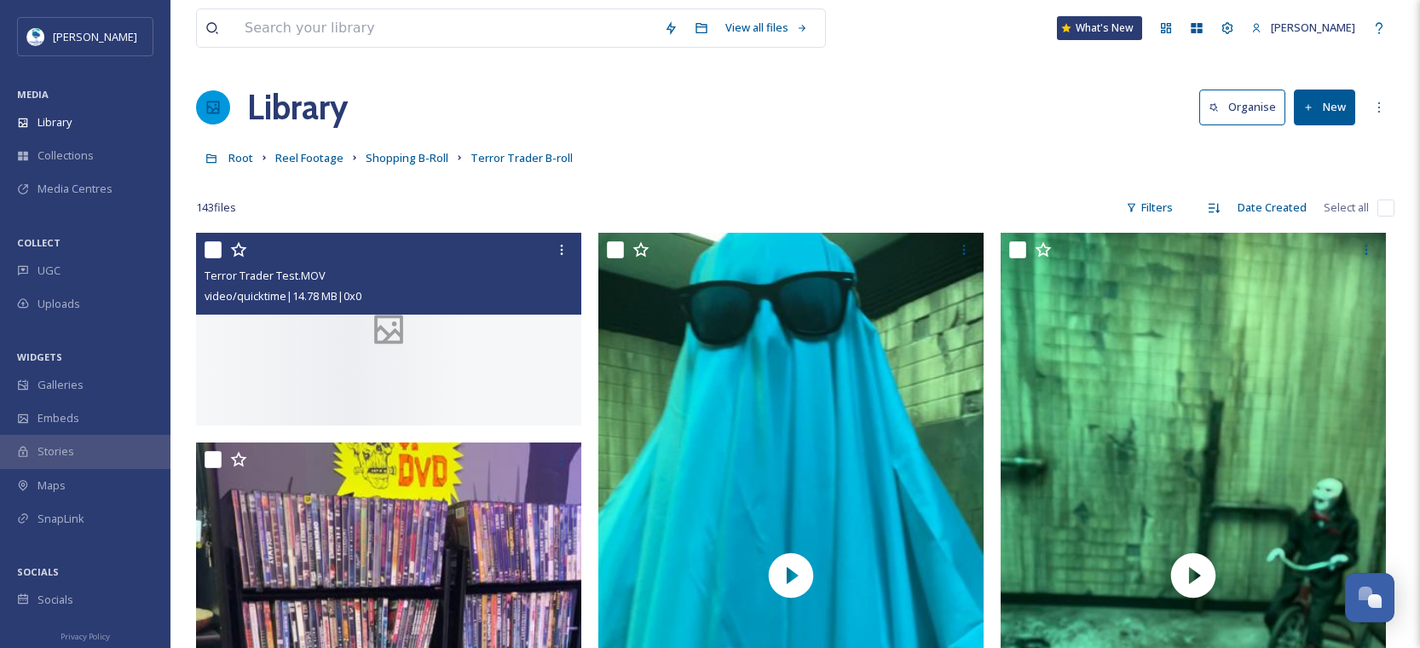
click at [298, 425] on div at bounding box center [388, 329] width 385 height 193
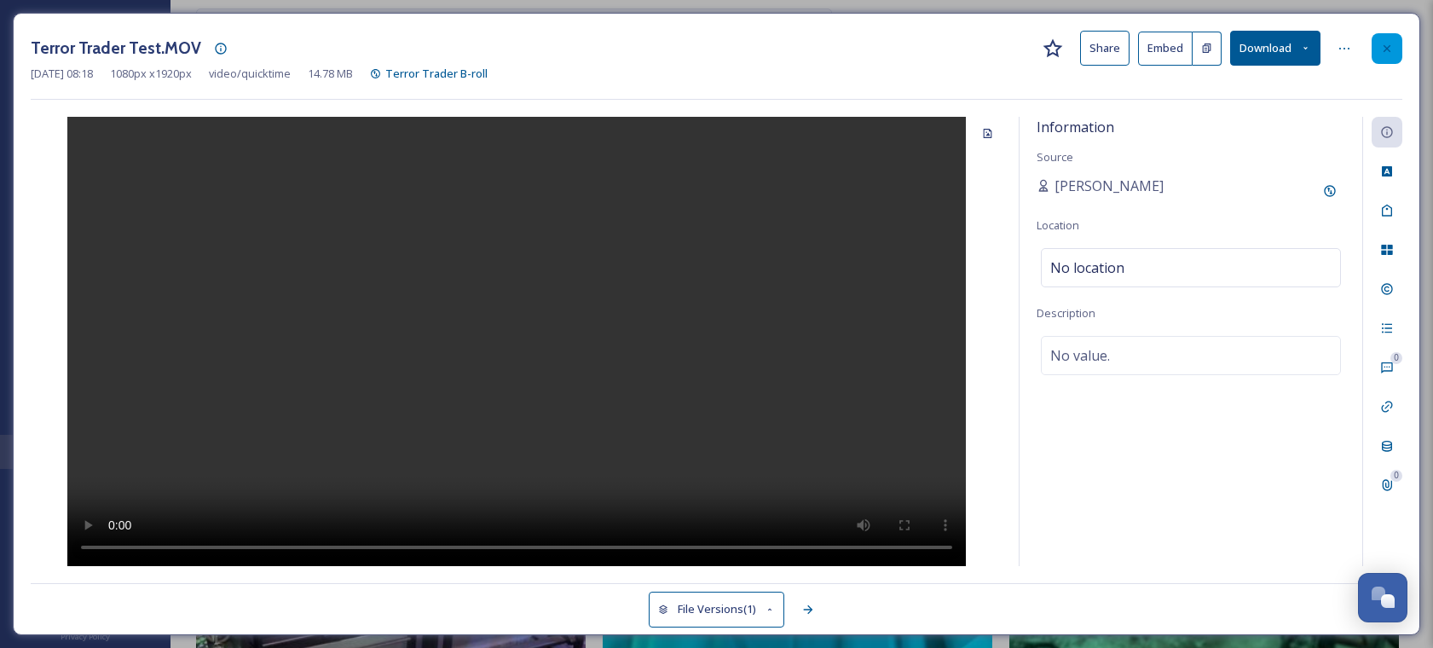
click at [1384, 49] on icon at bounding box center [1387, 49] width 14 height 14
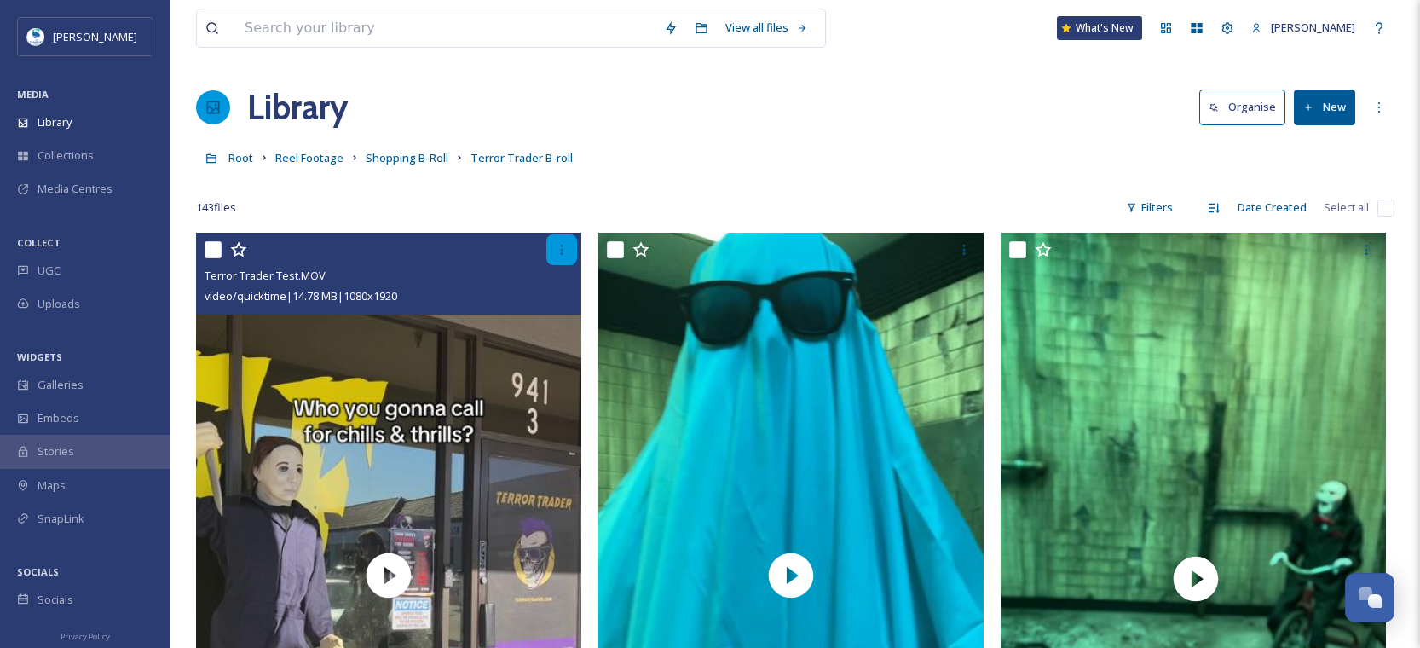
click at [556, 251] on icon at bounding box center [562, 250] width 14 height 14
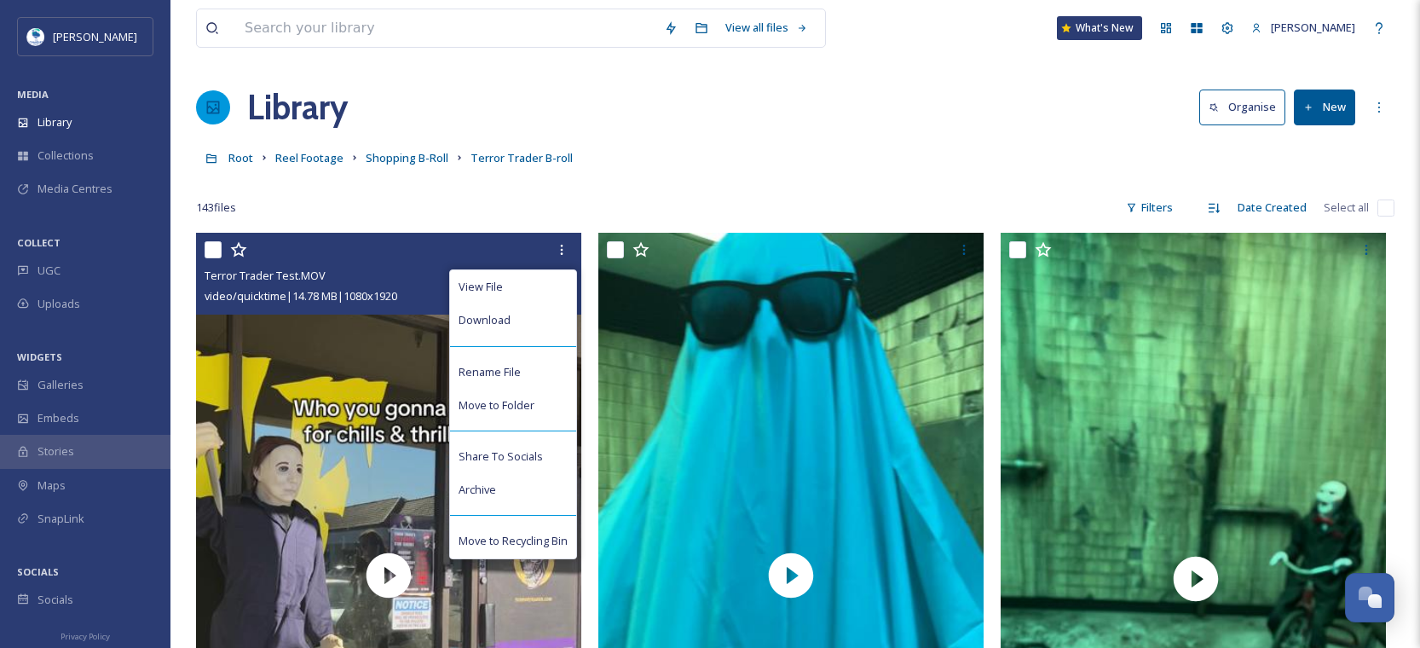
click at [206, 252] on input "checkbox" at bounding box center [213, 249] width 17 height 17
checkbox input "true"
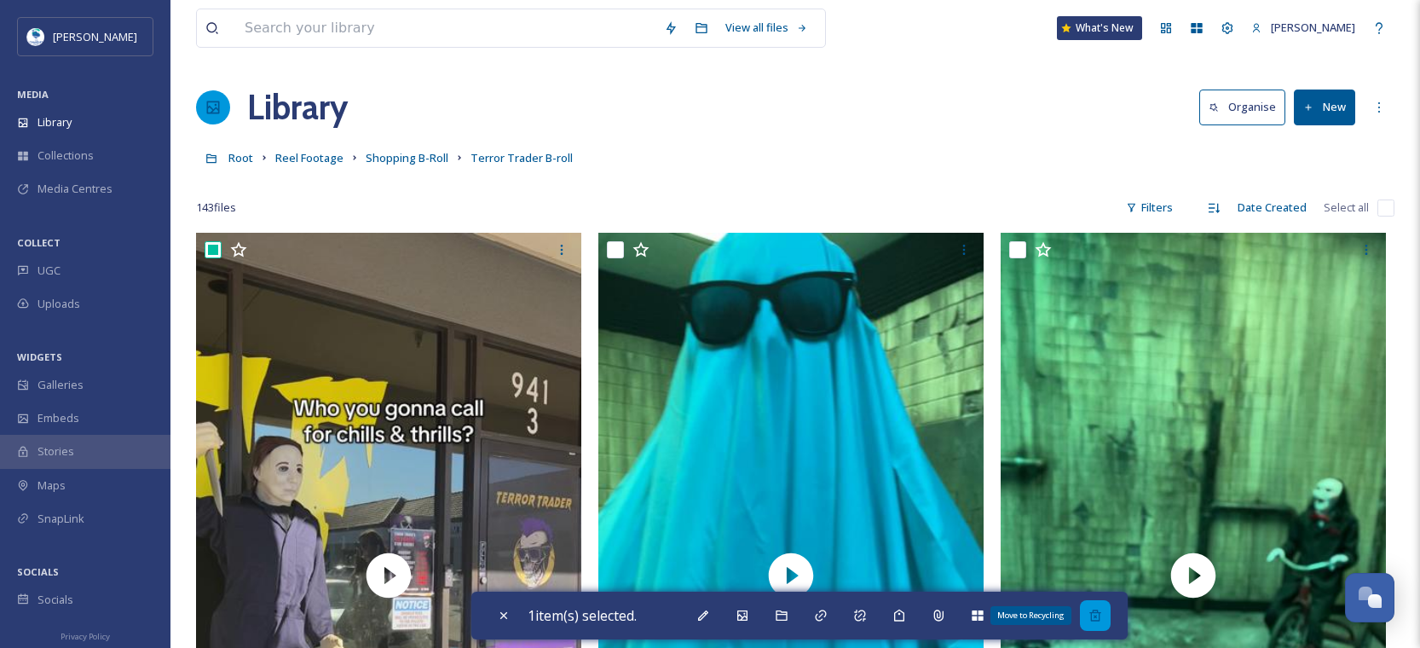
click at [1100, 618] on icon at bounding box center [1095, 615] width 11 height 11
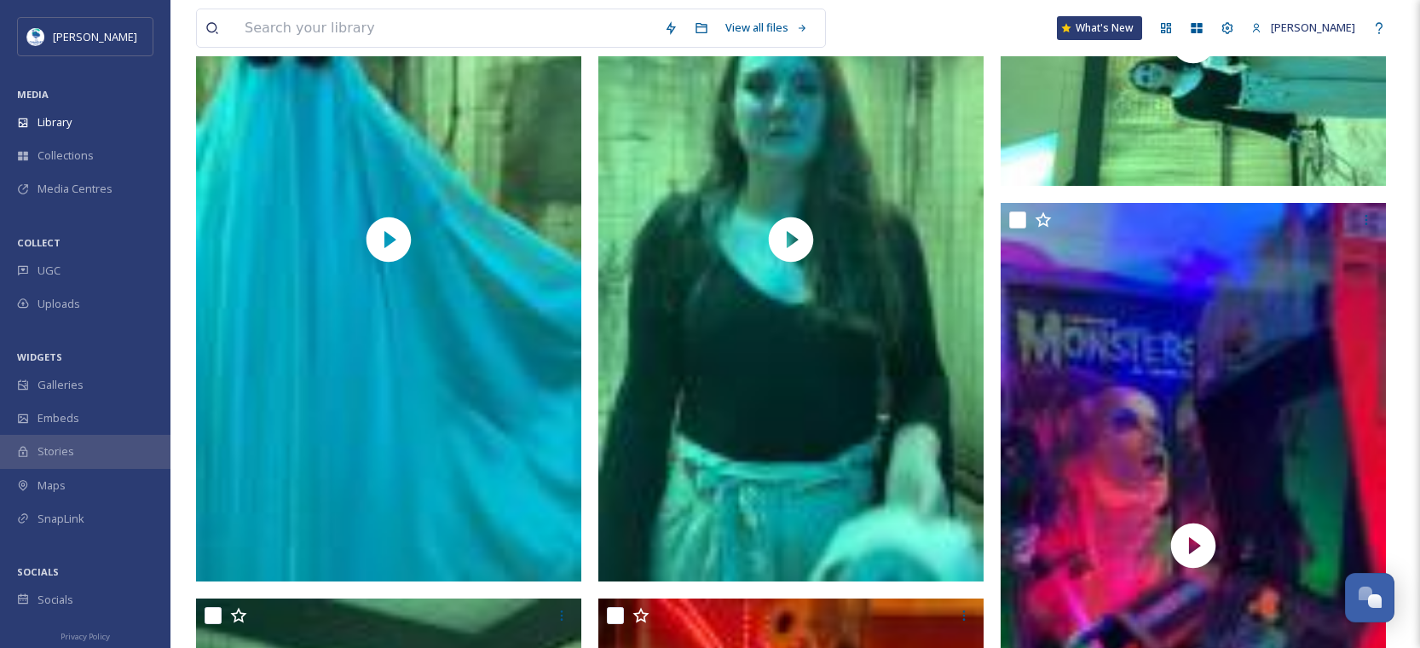
scroll to position [2473, 0]
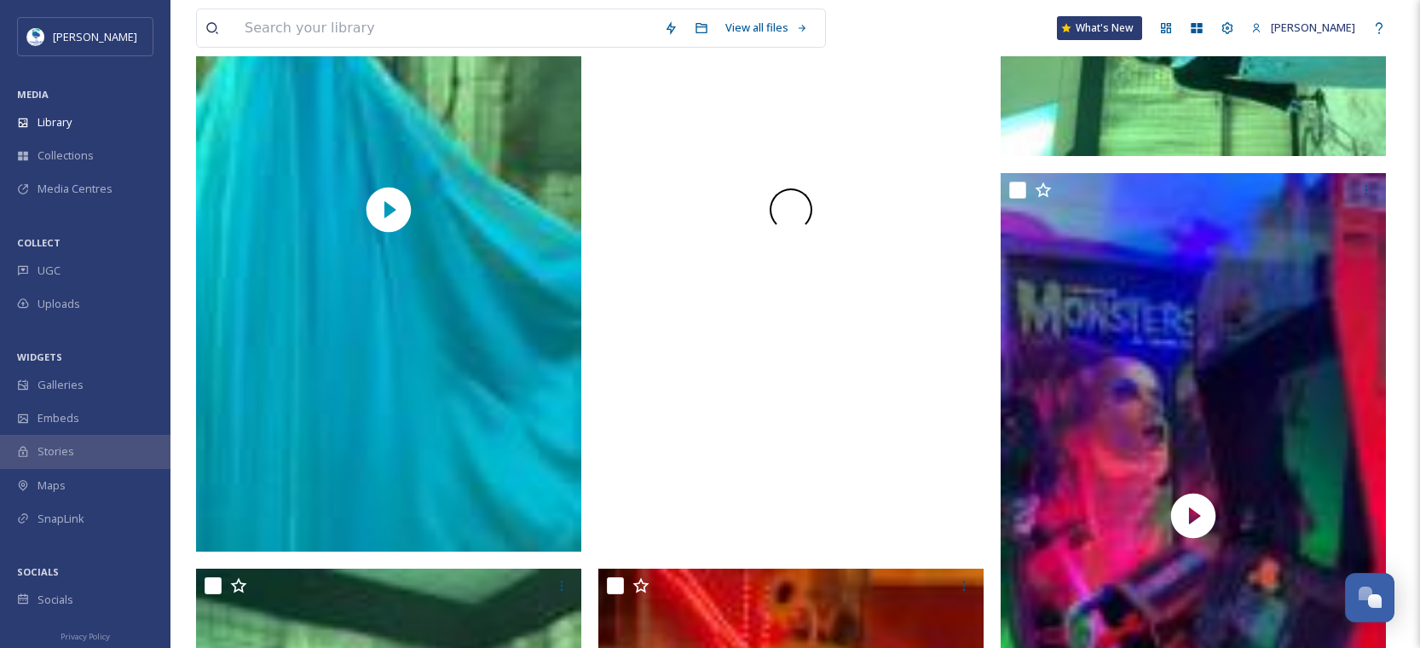
click at [902, 446] on div at bounding box center [791, 210] width 385 height 686
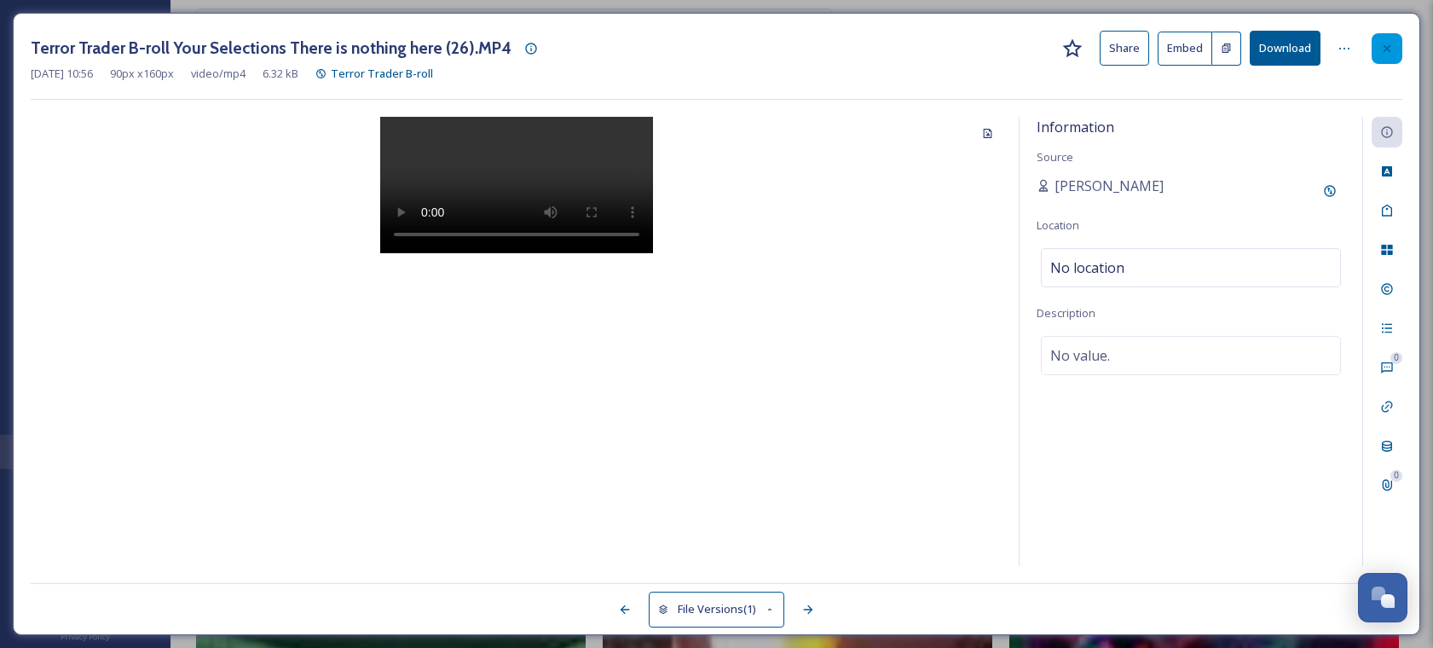
click at [1381, 48] on icon at bounding box center [1387, 49] width 14 height 14
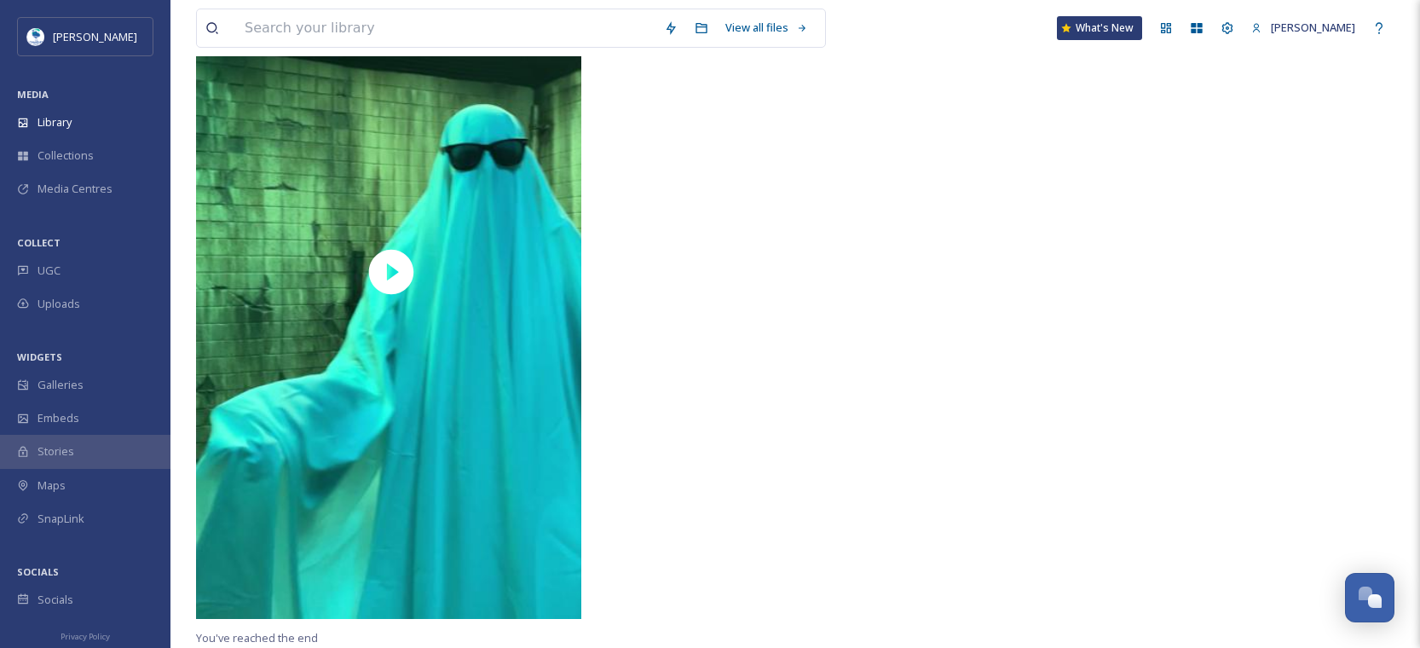
scroll to position [33257, 0]
